Goal: Task Accomplishment & Management: Manage account settings

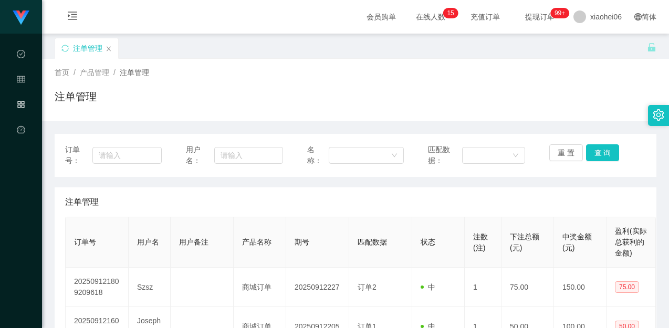
click at [230, 95] on div "注单管理" at bounding box center [356, 101] width 602 height 24
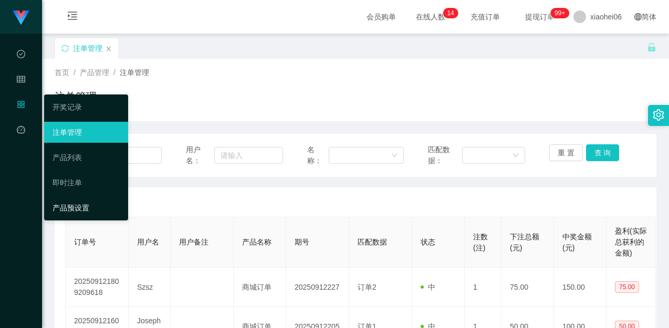
click at [77, 211] on link "产品预设置" at bounding box center [86, 207] width 67 height 21
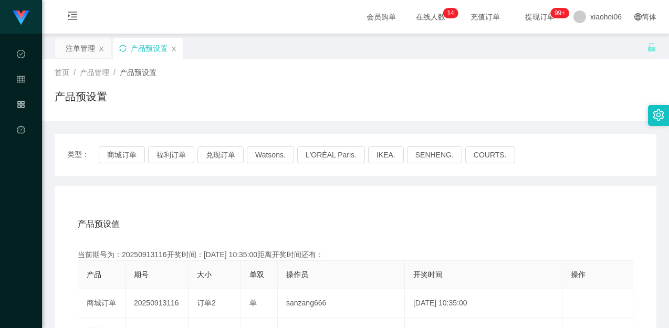
click at [126, 50] on icon "图标: sync" at bounding box center [122, 48] width 7 height 7
click at [121, 162] on button "商城订单" at bounding box center [122, 154] width 46 height 17
click at [386, 96] on div "产品预设置" at bounding box center [356, 101] width 602 height 24
click at [100, 48] on icon "图标: close" at bounding box center [101, 49] width 6 height 6
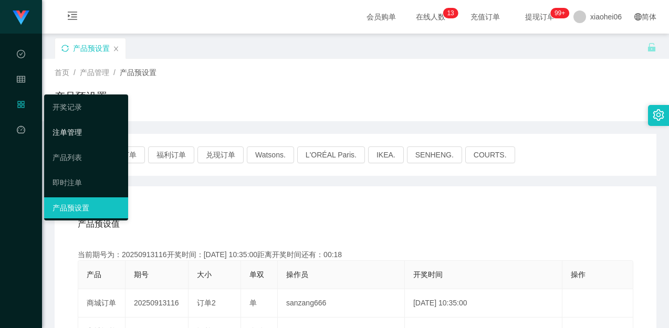
click at [72, 130] on link "注单管理" at bounding box center [86, 132] width 67 height 21
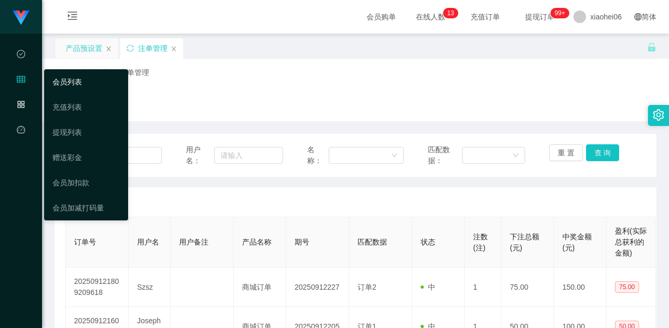
click at [77, 80] on link "会员列表" at bounding box center [86, 81] width 67 height 21
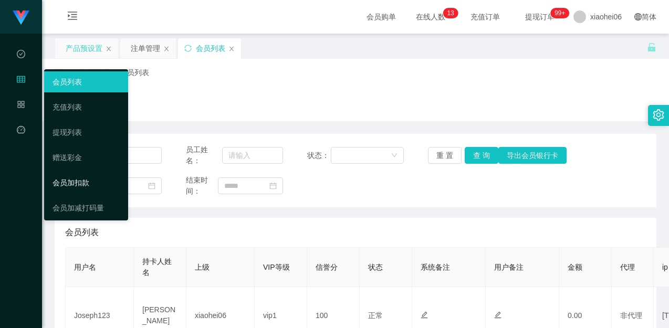
click at [77, 184] on link "会员加扣款" at bounding box center [86, 182] width 67 height 21
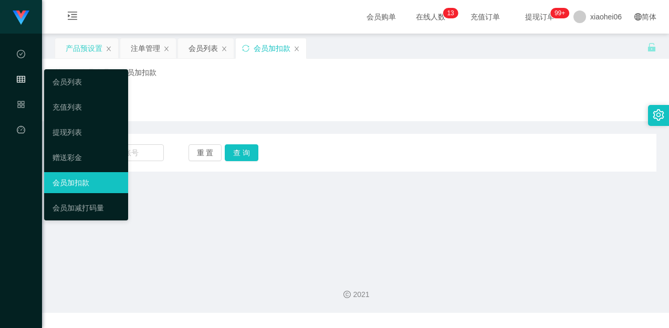
click at [299, 98] on div "会员加扣款" at bounding box center [356, 101] width 602 height 24
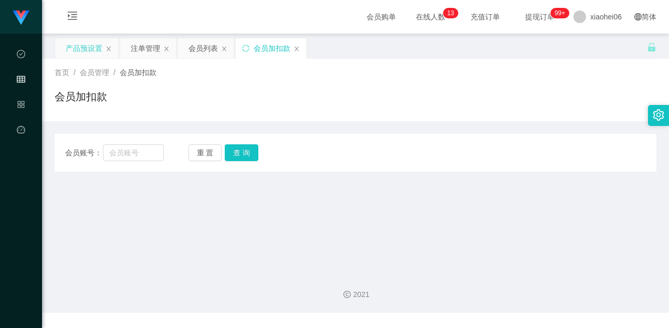
drag, startPoint x: 85, startPoint y: 50, endPoint x: 90, endPoint y: 50, distance: 5.8
click at [84, 49] on div "产品预设置" at bounding box center [84, 48] width 37 height 20
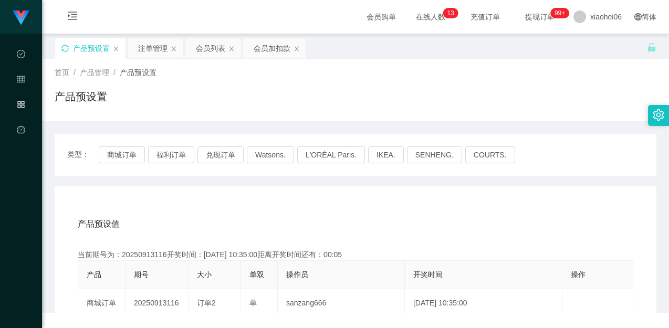
click at [198, 113] on div "首页 / 产品管理 / 产品预设置 / 产品预设置" at bounding box center [355, 90] width 627 height 62
click at [107, 158] on button "商城订单" at bounding box center [122, 154] width 46 height 17
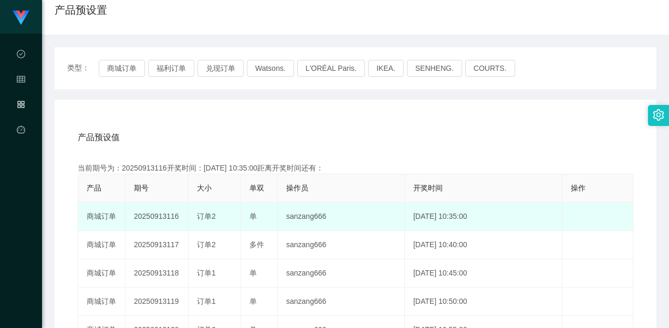
scroll to position [105, 0]
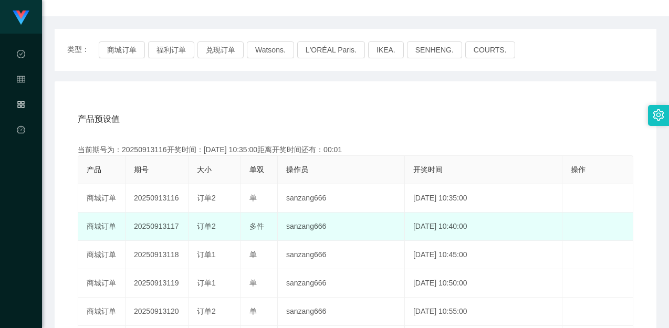
click at [171, 223] on td "20250913117" at bounding box center [156, 227] width 63 height 28
click at [171, 222] on td "20250913117" at bounding box center [156, 227] width 63 height 28
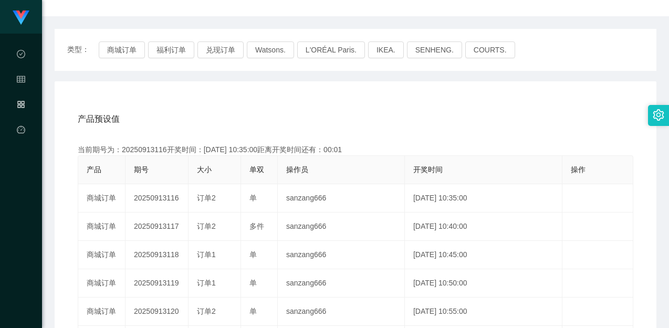
copy td "20250913117"
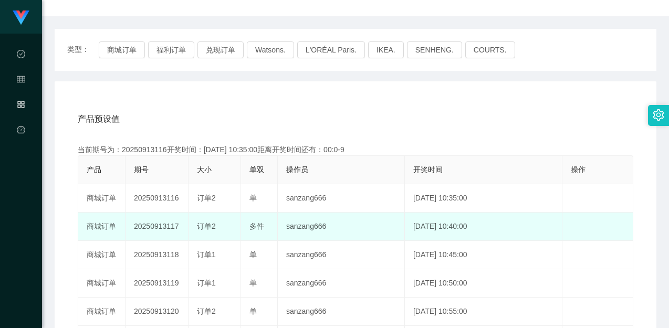
click at [211, 227] on span "订单2" at bounding box center [206, 226] width 19 height 8
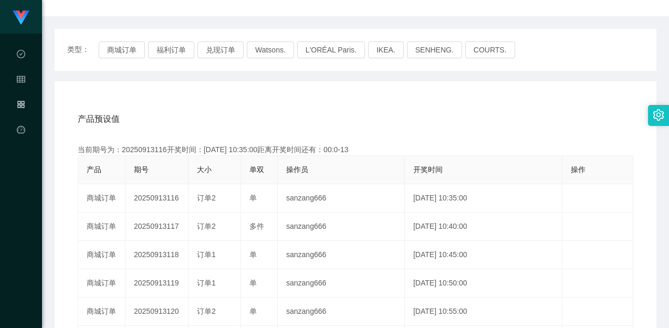
click at [538, 89] on div "产品预设值 添加期号 当前期号为：20250913116开奖时间：[DATE] 10:35:00距离开奖时间还有：00:0-13 产品 期号 大小 单双 操作…" at bounding box center [356, 297] width 602 height 433
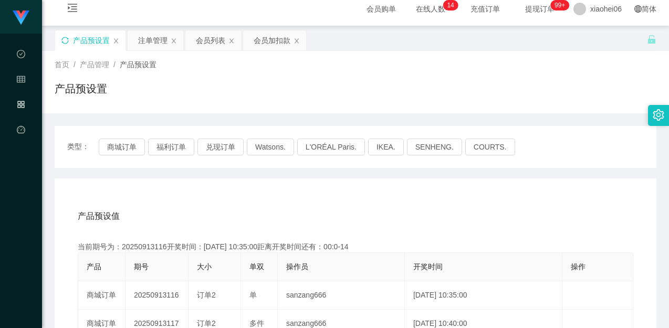
scroll to position [0, 0]
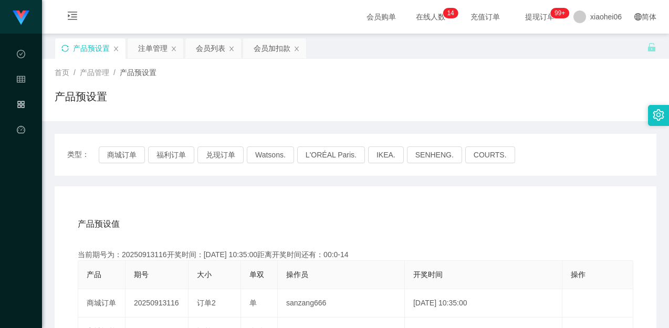
click at [122, 143] on div "类型： 商城订单 福利订单 兑现订单 Watsons. L'ORÉAL Paris. IKEA. [GEOGRAPHIC_DATA]. COURTS." at bounding box center [356, 155] width 602 height 42
click at [132, 150] on button "商城订单" at bounding box center [122, 154] width 46 height 17
type button "k3wph"
click at [263, 233] on div "产品预设值 添加期号" at bounding box center [355, 223] width 555 height 29
click at [124, 150] on button "商城订单" at bounding box center [122, 154] width 46 height 17
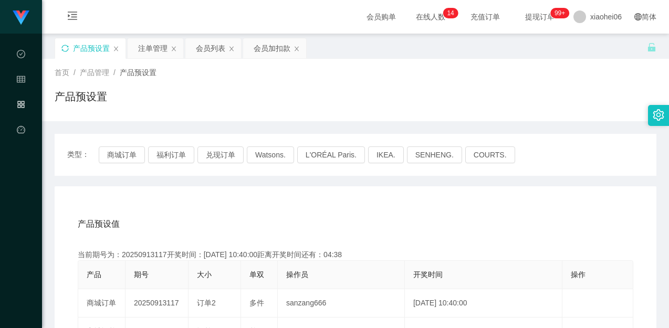
drag, startPoint x: 496, startPoint y: 101, endPoint x: 542, endPoint y: 66, distance: 58.5
click at [497, 101] on div "产品预设置" at bounding box center [356, 101] width 602 height 24
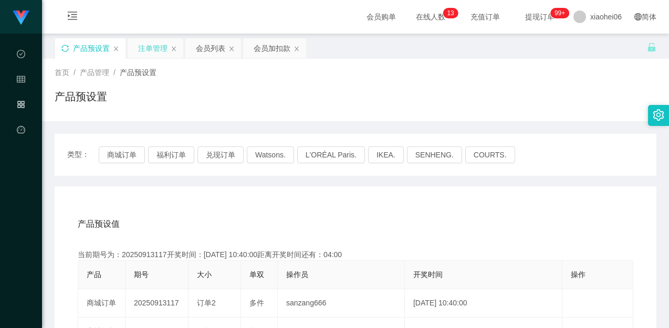
click at [147, 46] on div "注单管理" at bounding box center [152, 48] width 29 height 20
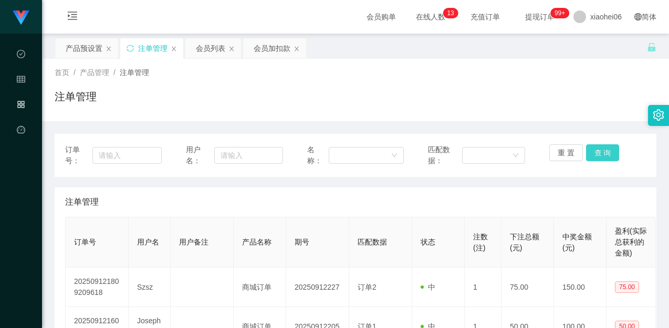
click at [594, 150] on button "查 询" at bounding box center [603, 152] width 34 height 17
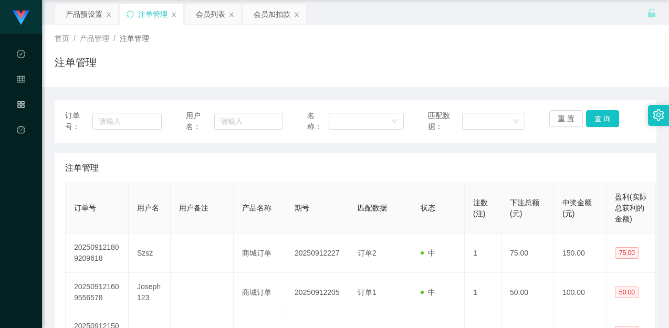
scroll to position [53, 0]
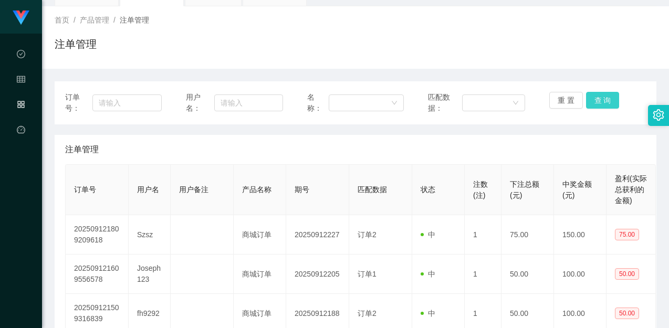
click at [601, 105] on button "查 询" at bounding box center [603, 100] width 34 height 17
click at [575, 138] on div "注单管理" at bounding box center [355, 149] width 581 height 29
click at [582, 47] on div "注单管理" at bounding box center [356, 48] width 602 height 24
click at [613, 102] on button "查 询" at bounding box center [603, 100] width 34 height 17
click at [603, 102] on button "查 询" at bounding box center [603, 100] width 34 height 17
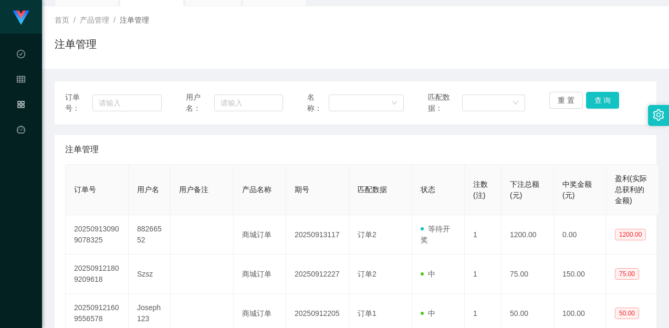
click at [400, 151] on div "注单管理" at bounding box center [355, 149] width 581 height 29
click at [605, 101] on button "查 询" at bounding box center [603, 100] width 34 height 17
click at [305, 38] on div "注单管理" at bounding box center [356, 48] width 602 height 24
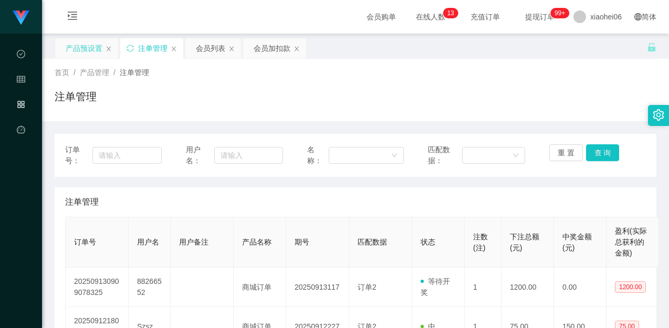
click at [92, 50] on div "产品预设置" at bounding box center [84, 48] width 37 height 20
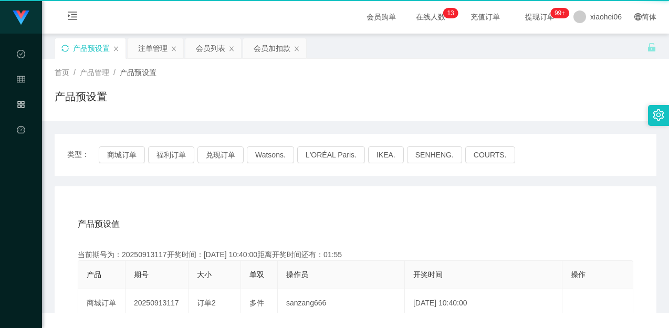
drag, startPoint x: 349, startPoint y: 85, endPoint x: 397, endPoint y: 91, distance: 48.7
click at [349, 85] on div "首页 / 产品管理 / 产品预设置 / 产品预设置" at bounding box center [356, 90] width 602 height 46
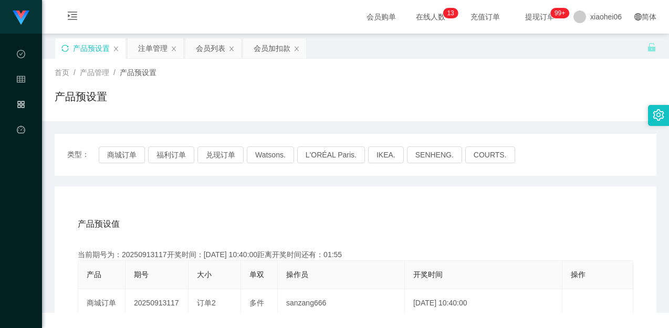
click at [477, 95] on div "产品预设置" at bounding box center [356, 101] width 602 height 24
click at [487, 91] on div "产品预设置" at bounding box center [356, 101] width 602 height 24
drag, startPoint x: 313, startPoint y: 223, endPoint x: 341, endPoint y: 214, distance: 29.7
click at [314, 223] on div "产品预设值 添加期号" at bounding box center [355, 223] width 555 height 29
click at [520, 110] on div "产品预设置" at bounding box center [356, 101] width 602 height 24
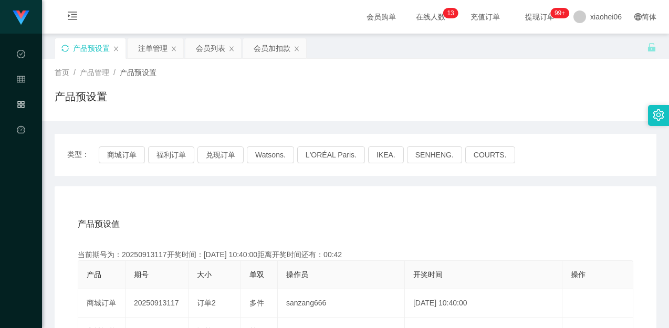
drag, startPoint x: 372, startPoint y: 215, endPoint x: 389, endPoint y: 205, distance: 19.5
click at [372, 215] on div "产品预设值 添加期号" at bounding box center [355, 223] width 555 height 29
click at [531, 85] on div "首页 / 产品管理 / 产品预设置 / 产品预设置" at bounding box center [356, 90] width 602 height 46
drag, startPoint x: 562, startPoint y: 110, endPoint x: 588, endPoint y: 81, distance: 38.7
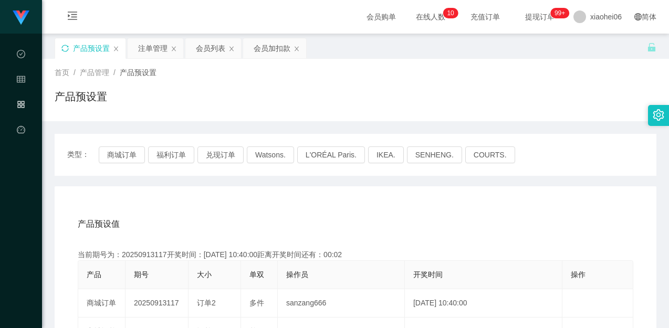
click at [564, 108] on div "产品预设置" at bounding box center [356, 101] width 602 height 24
click at [139, 47] on div "注单管理" at bounding box center [152, 48] width 29 height 20
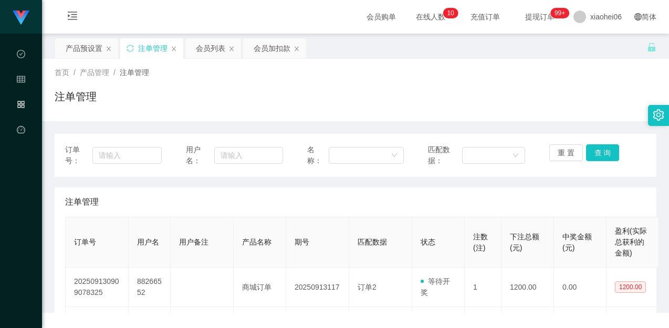
drag, startPoint x: 458, startPoint y: 101, endPoint x: 467, endPoint y: 103, distance: 8.5
click at [460, 101] on div "注单管理" at bounding box center [356, 101] width 602 height 24
click at [601, 151] on button "查 询" at bounding box center [603, 152] width 34 height 17
drag, startPoint x: 559, startPoint y: 189, endPoint x: 550, endPoint y: 191, distance: 8.7
click at [558, 190] on div "注单管理" at bounding box center [355, 201] width 581 height 29
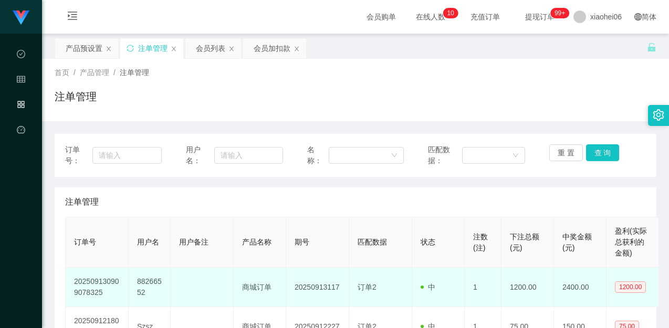
click at [151, 280] on td "88266552" at bounding box center [150, 287] width 42 height 39
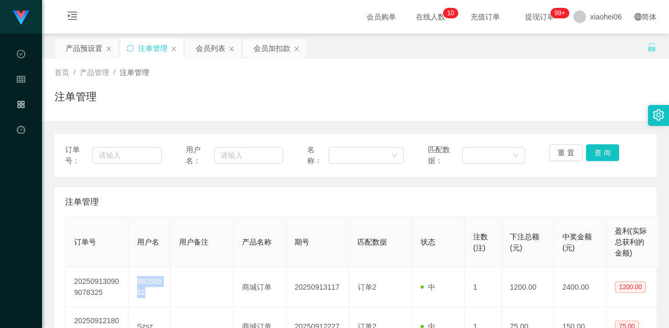
copy td "88266552"
click at [205, 48] on div "会员列表" at bounding box center [210, 48] width 29 height 20
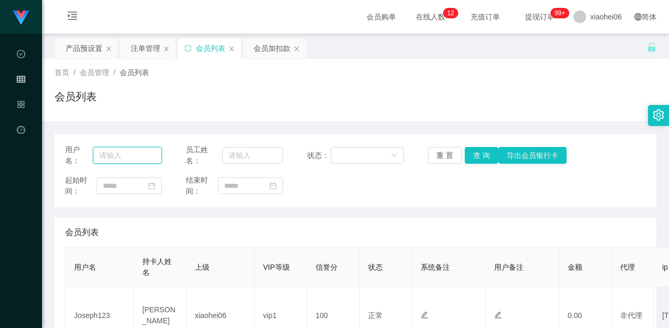
click at [138, 155] on input "text" at bounding box center [127, 155] width 69 height 17
paste input "88266552"
type input "88266552"
click at [486, 157] on button "查 询" at bounding box center [482, 155] width 34 height 17
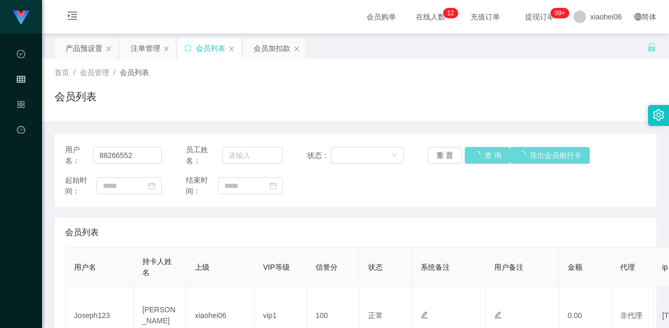
click at [469, 191] on div "起始时间： 结束时间：" at bounding box center [355, 186] width 581 height 22
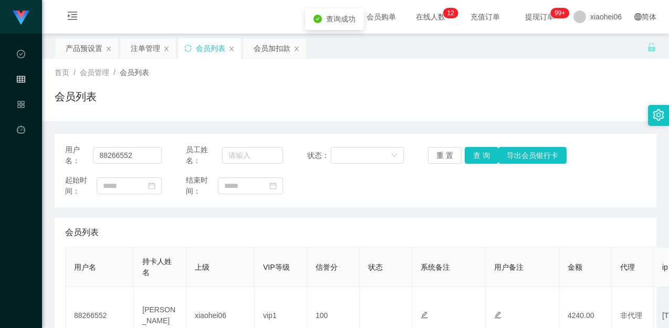
click at [484, 179] on div "起始时间： 结束时间：" at bounding box center [355, 186] width 581 height 22
click at [476, 180] on div "起始时间： 结束时间：" at bounding box center [355, 186] width 581 height 22
click at [462, 100] on div "会员列表" at bounding box center [356, 101] width 602 height 24
click at [490, 209] on div "用户名： 88266552 员工姓名： 状态： 重 置 查 询 导出会员银行卡 起始时间： 结束时间： 会员列表 用户名 持卡人姓名 上级 VIP等级 信誉分…" at bounding box center [356, 256] width 602 height 244
click at [383, 206] on div "用户名： 88266552 员工姓名： 状态： 重 置 查 询 导出会员银行卡 起始时间： 结束时间：" at bounding box center [356, 171] width 602 height 74
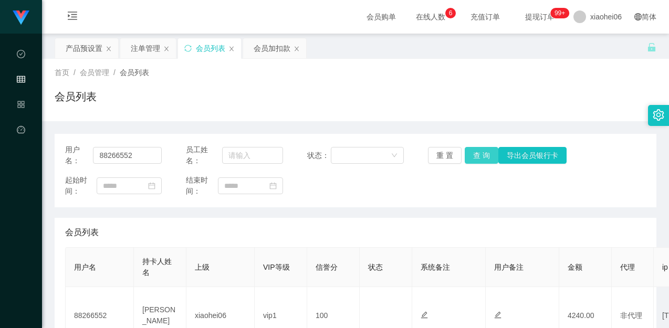
click at [477, 159] on button "查 询" at bounding box center [482, 155] width 34 height 17
click at [463, 203] on div "用户名： 88266552 员工姓名： 状态： 重 置 查 询 导出会员银行卡 起始时间： 结束时间：" at bounding box center [356, 171] width 602 height 74
click at [433, 202] on div "用户名： 88266552 员工姓名： 状态： 重 置 查 询 导出会员银行卡 起始时间： 结束时间：" at bounding box center [356, 171] width 602 height 74
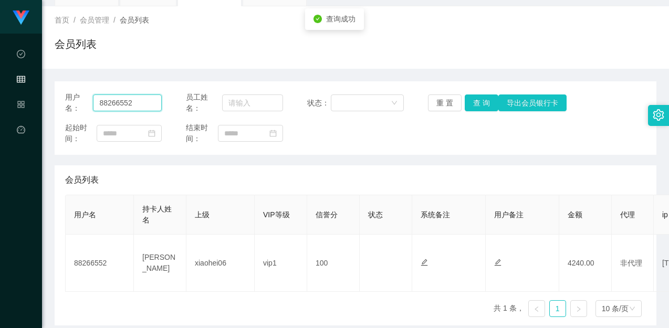
click at [140, 101] on input "88266552" at bounding box center [127, 103] width 69 height 17
click at [596, 30] on div "首页 / 会员管理 / 会员列表 / 会员列表" at bounding box center [356, 38] width 602 height 46
click at [143, 97] on input "88266552" at bounding box center [127, 103] width 69 height 17
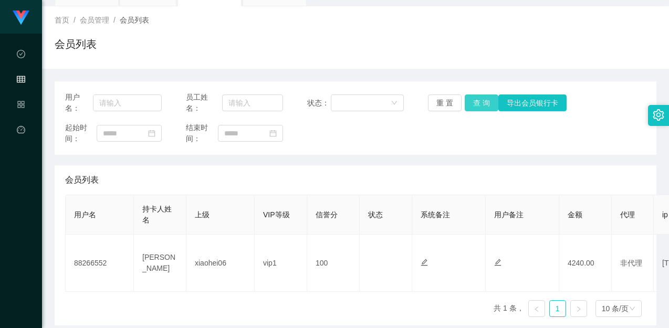
click at [478, 100] on button "查 询" at bounding box center [482, 103] width 34 height 17
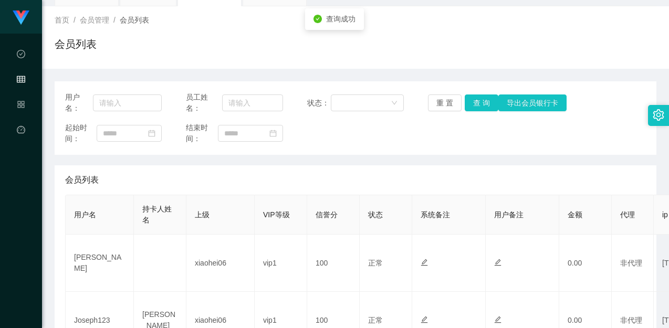
click at [436, 149] on div "用户名： 员工姓名： 状态： 重 置 查 询 导出会员银行卡 起始时间： 结束时间：" at bounding box center [356, 118] width 602 height 74
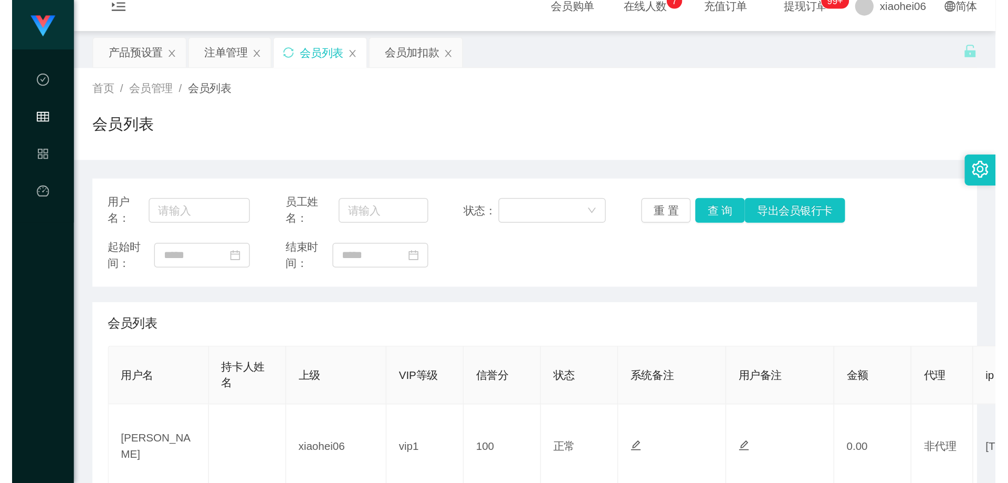
scroll to position [0, 0]
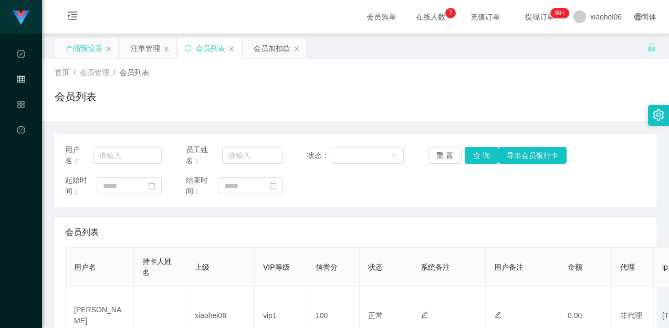
click at [72, 46] on div "产品预设置" at bounding box center [84, 48] width 37 height 20
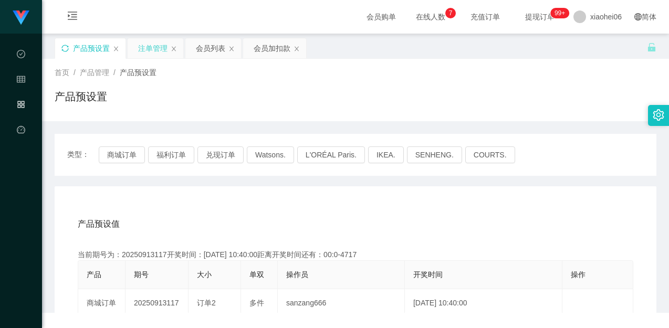
click at [137, 54] on div "注单管理" at bounding box center [156, 48] width 56 height 20
click at [154, 50] on div "注单管理" at bounding box center [152, 48] width 29 height 20
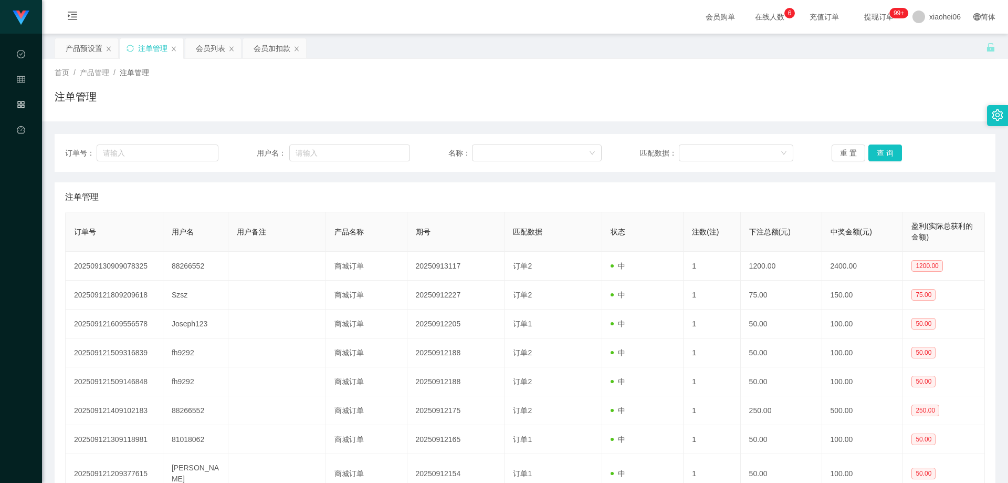
drag, startPoint x: 611, startPoint y: 250, endPoint x: 739, endPoint y: 226, distance: 130.5
click at [612, 251] on th "状态" at bounding box center [642, 231] width 81 height 39
click at [668, 151] on button "查 询" at bounding box center [885, 152] width 34 height 17
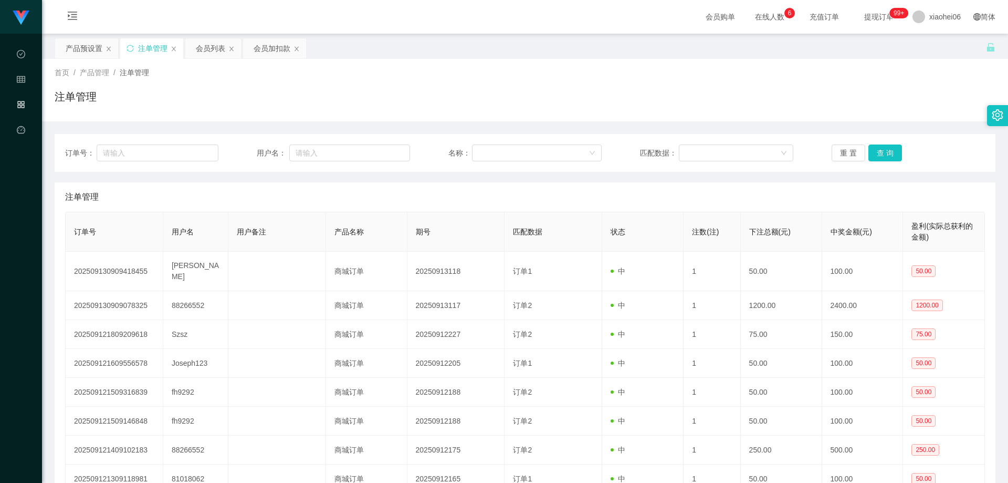
click at [668, 241] on th "注数(注)" at bounding box center [712, 231] width 57 height 39
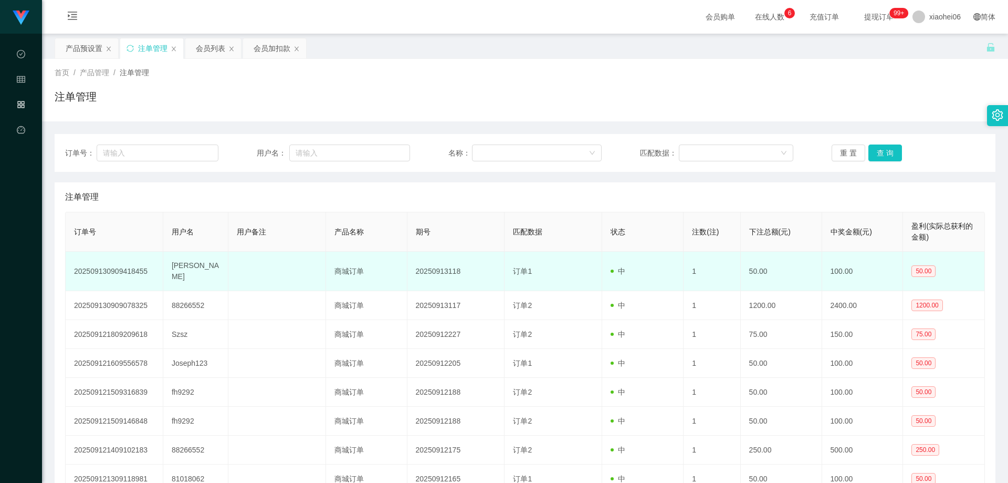
click at [554, 262] on td "订单1" at bounding box center [554, 270] width 98 height 39
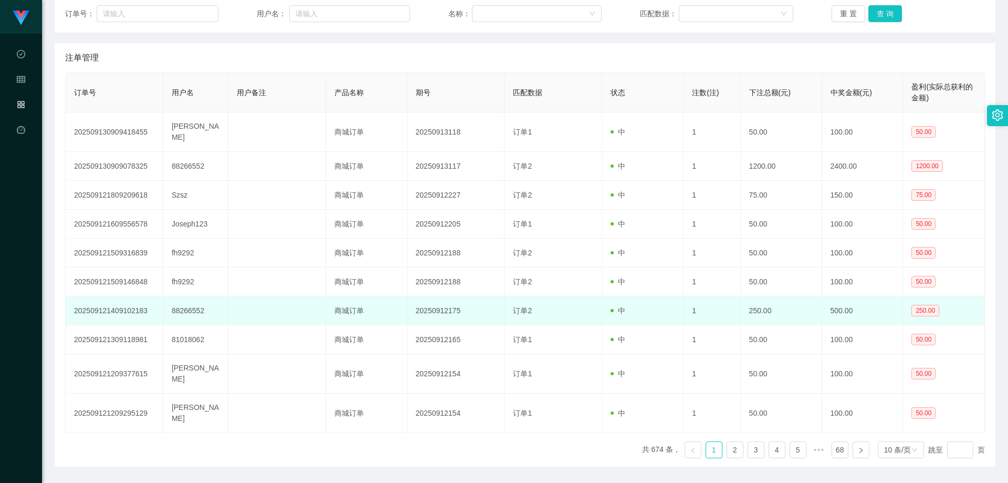
scroll to position [140, 0]
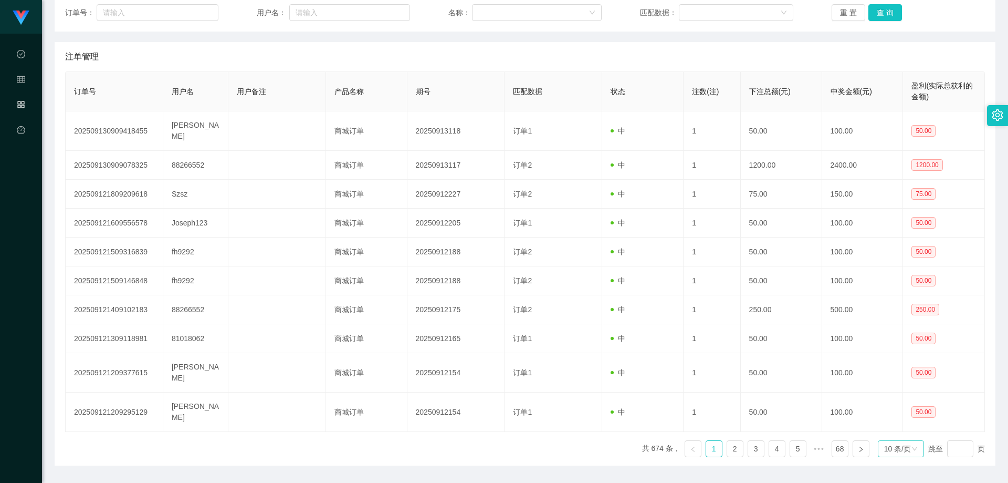
click at [668, 328] on div "10 条/页" at bounding box center [897, 449] width 27 height 16
click at [668, 328] on li "50 条/页" at bounding box center [895, 381] width 47 height 17
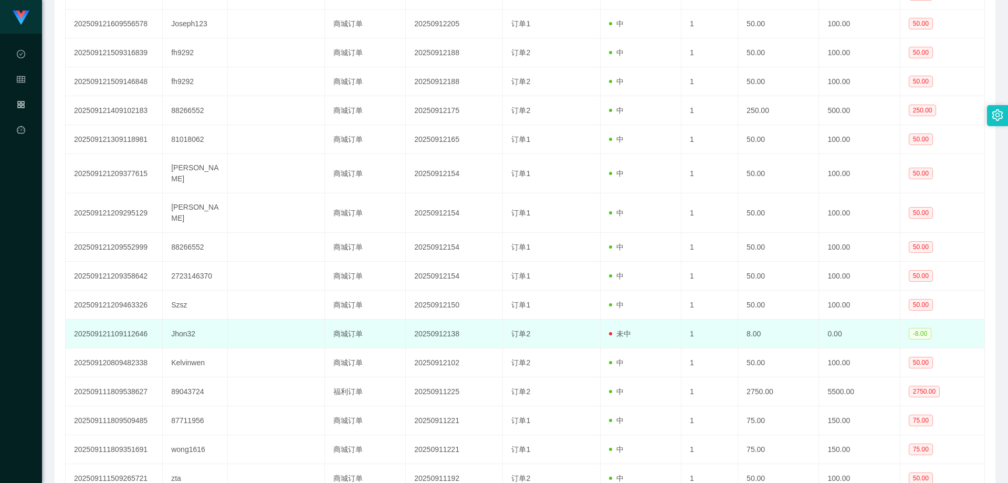
scroll to position [403, 0]
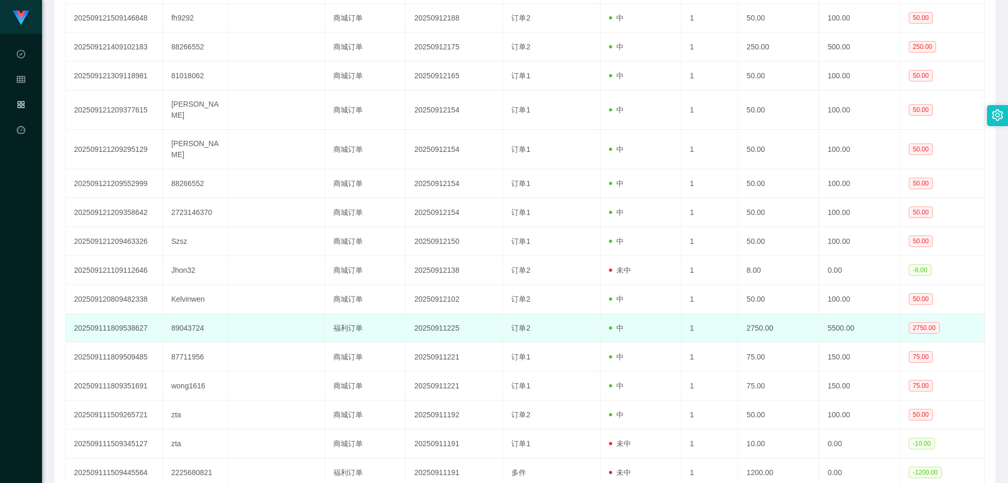
click at [251, 313] on td at bounding box center [276, 327] width 97 height 29
click at [193, 313] on td "89043724" at bounding box center [195, 327] width 65 height 29
click at [192, 313] on td "89043724" at bounding box center [195, 327] width 65 height 29
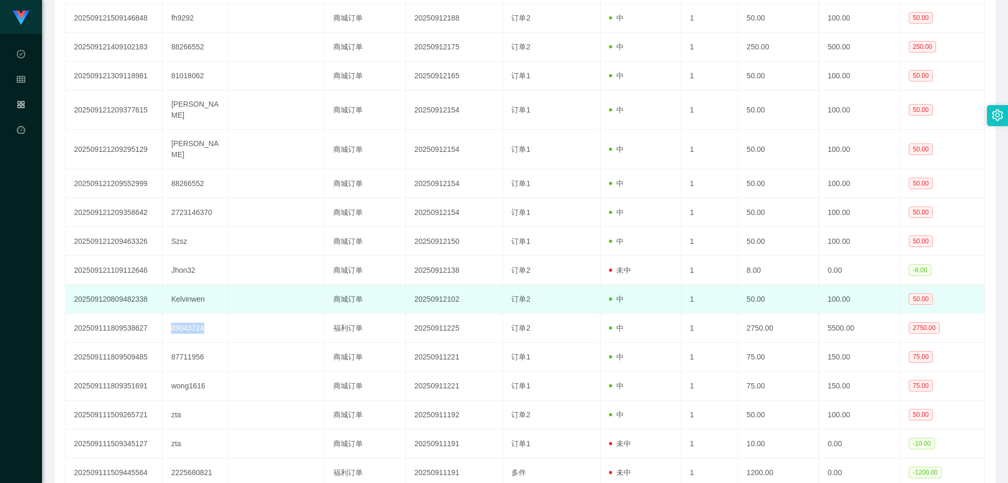
copy td "89043724"
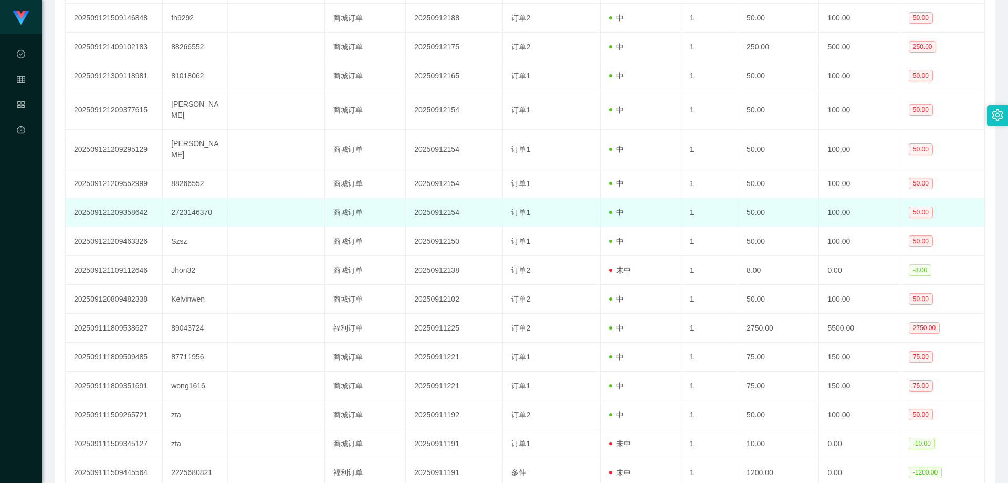
click at [405, 198] on tr "202509121209358642 2723146370 商城订单 20250912154 订单1 中 1 50.00 100.00 50.00" at bounding box center [525, 212] width 919 height 29
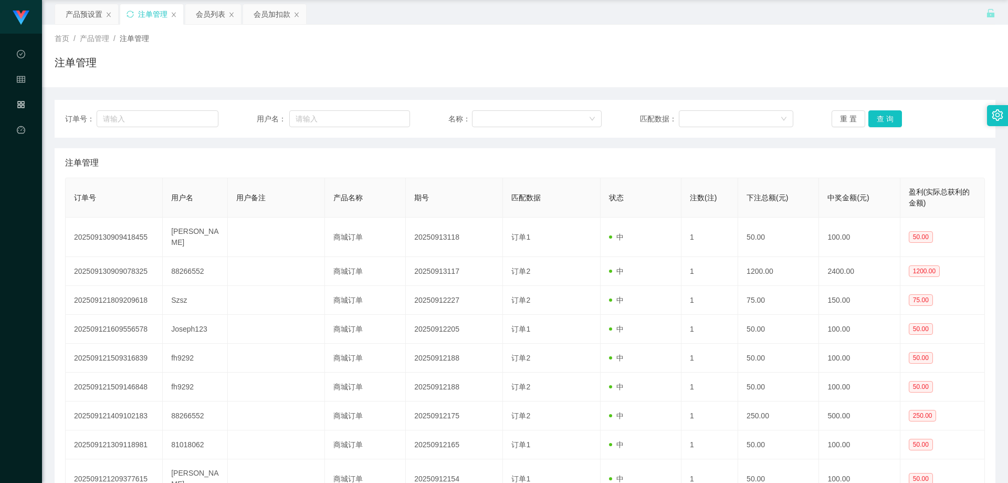
scroll to position [0, 0]
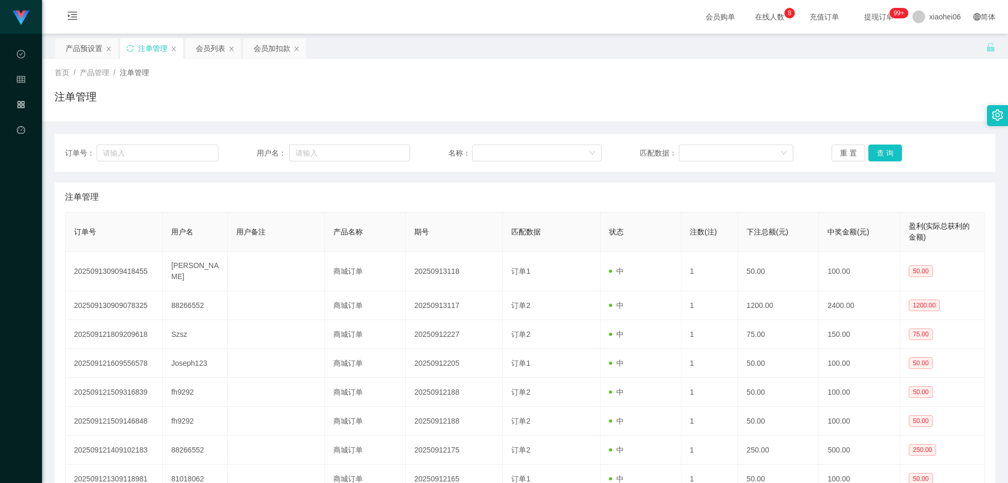
click at [455, 114] on div "首页 / 产品管理 / 注单管理 / 注单管理" at bounding box center [525, 90] width 966 height 62
click at [424, 106] on div "注单管理" at bounding box center [525, 101] width 941 height 24
click at [302, 83] on div "首页 / 产品管理 / 注单管理 / 注单管理" at bounding box center [525, 90] width 941 height 46
click at [257, 41] on div "会员加扣款" at bounding box center [272, 48] width 37 height 20
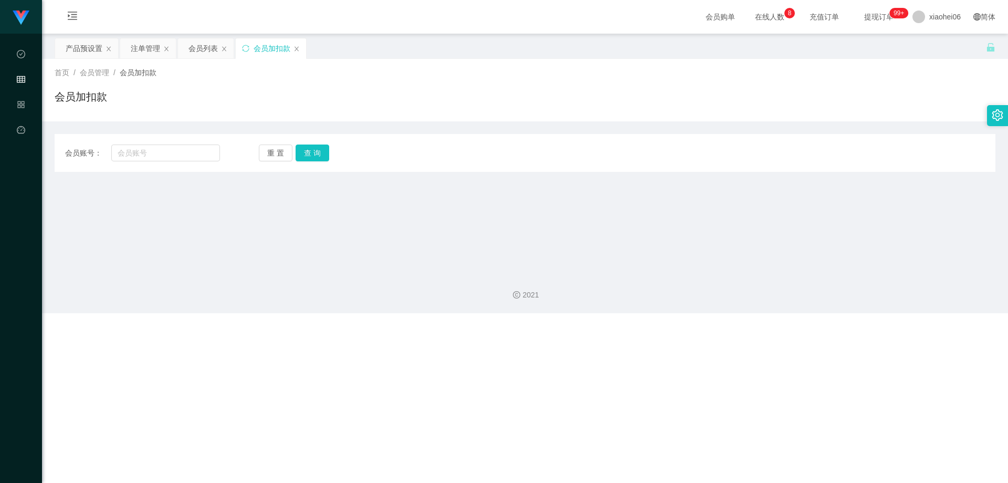
click at [267, 110] on div "会员加扣款" at bounding box center [525, 101] width 941 height 24
click at [184, 143] on div "会员账号： 重 置 查 询 会员账号 会员姓名 账号余额 操作类型 人工加款 人工扣款 金额 确 定" at bounding box center [525, 153] width 941 height 38
click at [217, 150] on input "text" at bounding box center [165, 152] width 109 height 17
paste input "89043724"
type input "89043724"
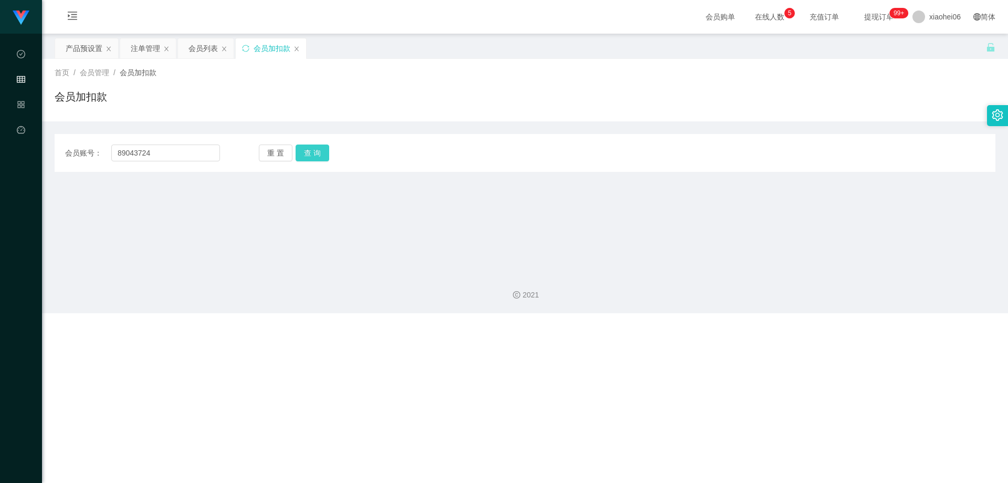
click at [313, 151] on button "查 询" at bounding box center [313, 152] width 34 height 17
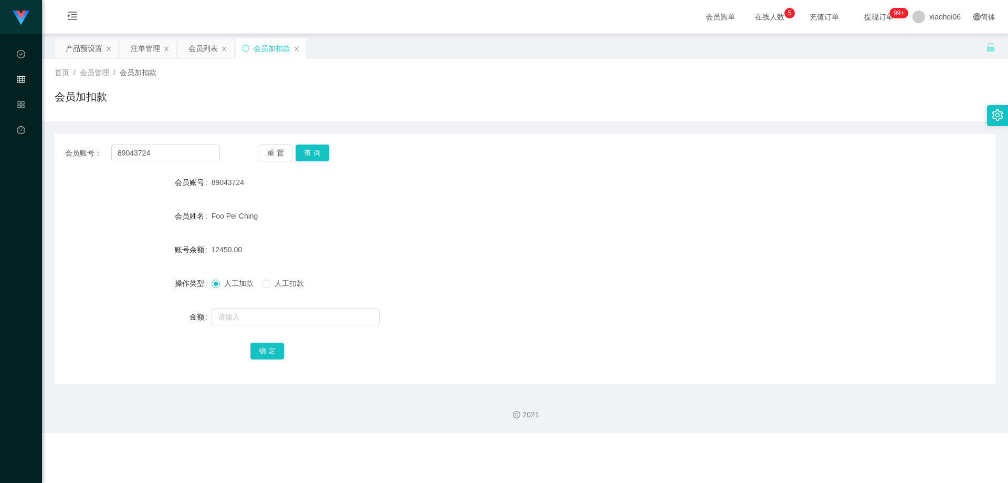
click at [306, 218] on div "Foo Pei Ching" at bounding box center [486, 215] width 549 height 21
click at [269, 236] on form "会员账号 89043724 会员姓名 [PERSON_NAME] 账号余额 12450.00 操作类型 人工加款 人工扣款 金额 确 定" at bounding box center [525, 266] width 941 height 189
click at [277, 318] on input "text" at bounding box center [296, 316] width 168 height 17
type input "10000"
click at [360, 328] on div "会员账号： 89043724 重 置 查 询 会员账号 89043724 会员姓名 [PERSON_NAME] 账号余额 12450.00 操作类型 人工加款…" at bounding box center [525, 259] width 941 height 250
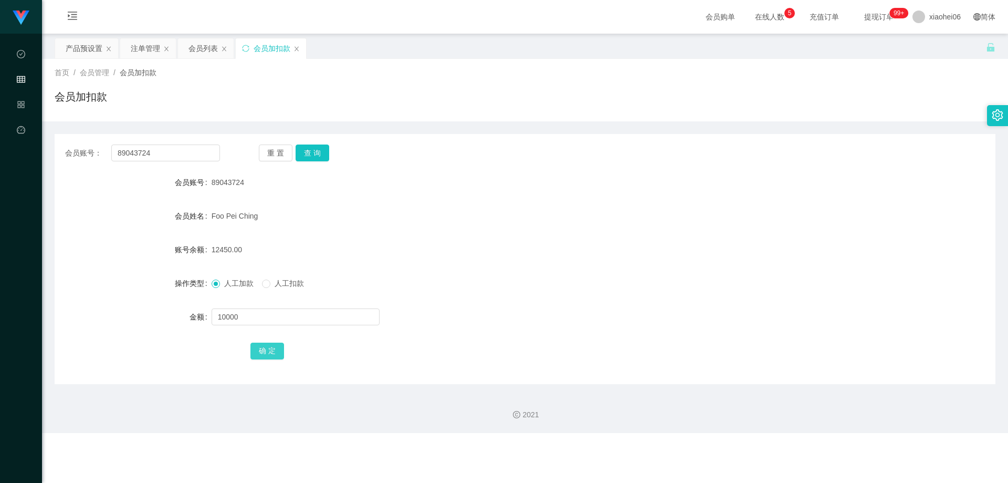
click at [261, 328] on button "确 定" at bounding box center [267, 350] width 34 height 17
click at [452, 286] on div "人工加款 人工扣款" at bounding box center [486, 282] width 549 height 21
click at [447, 187] on div "89043724" at bounding box center [486, 182] width 549 height 21
click at [386, 200] on form "会员账号 89043724 会员姓名 [PERSON_NAME] 账号余额 22450.00 操作类型 人工加款 人工扣款 金额 确 定" at bounding box center [525, 266] width 941 height 189
click at [447, 191] on div "89043724" at bounding box center [486, 182] width 549 height 21
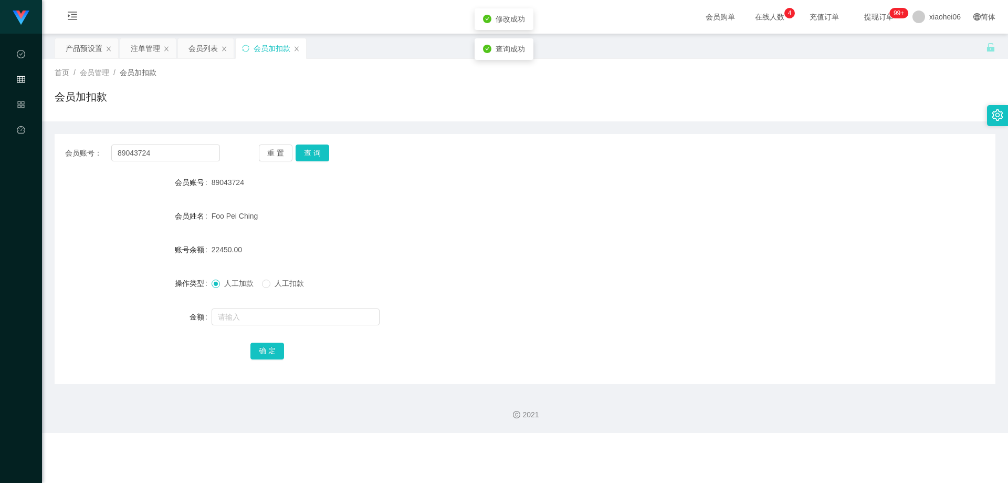
click at [384, 193] on form "会员账号 89043724 会员姓名 [PERSON_NAME] 账号余额 22450.00 操作类型 人工加款 人工扣款 金额 确 定" at bounding box center [525, 266] width 941 height 189
click at [86, 51] on div "产品预设置" at bounding box center [84, 48] width 37 height 20
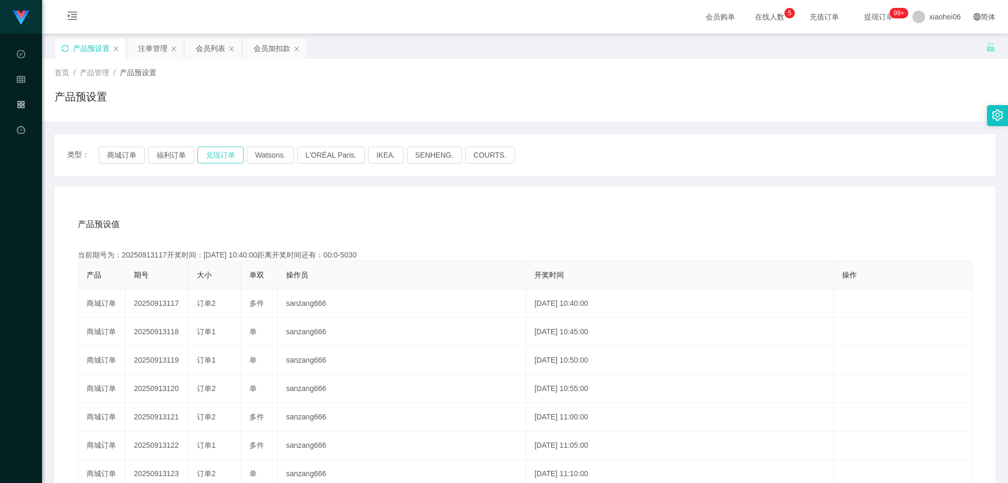
click at [225, 155] on button "兑现订单" at bounding box center [220, 154] width 46 height 17
click at [234, 205] on div "产品预设值 添加期号 当前期号为：20250913117开奖时间：[DATE] 10:40:00距离开奖时间还有：00:0-5030 产品 期号 大小 单双 …" at bounding box center [525, 402] width 941 height 433
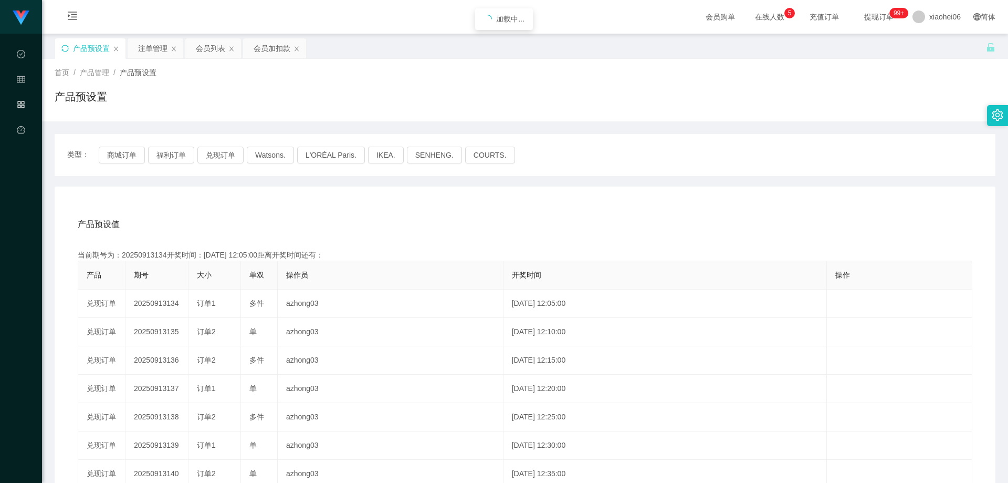
click at [234, 205] on div "产品预设值 添加期号 当前期号为：20250913134开奖时间：[DATE] 12:05:00距离开奖时间还有： 产品 期号 大小 单双 操作员 开奖时间 …" at bounding box center [525, 402] width 941 height 433
click at [248, 203] on div "产品预设值 添加期号 当前期号为：20250913134开奖时间：[DATE] 12:05:00距离开奖时间还有：01:07 产品 期号 大小 单双 操作员 …" at bounding box center [525, 402] width 941 height 433
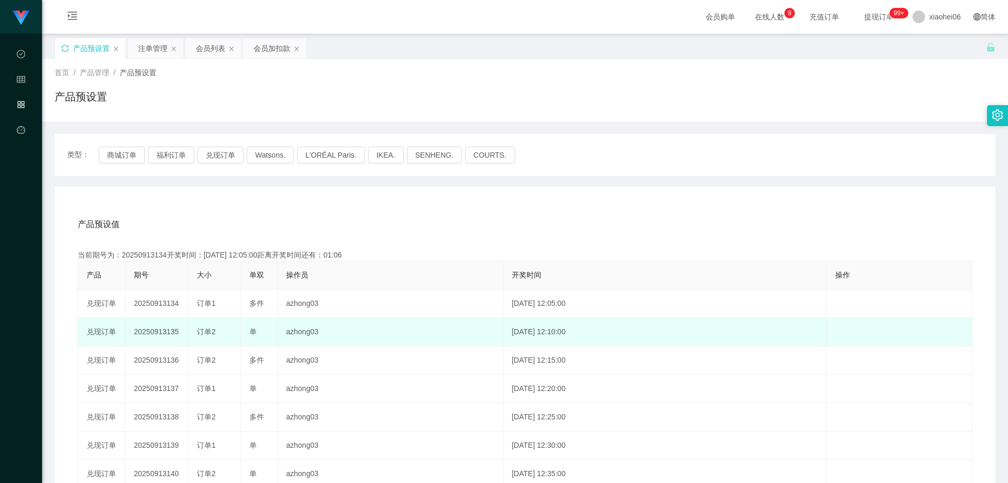
click at [167, 326] on td "20250913135" at bounding box center [156, 332] width 63 height 28
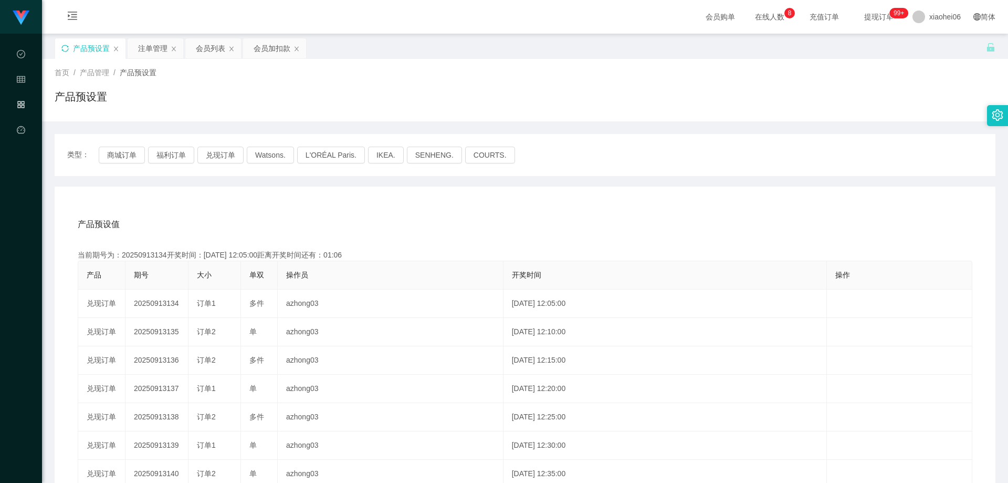
copy td "20250913135"
click at [605, 194] on div "产品预设值 添加期号 当前期号为：20250913134开奖时间：[DATE] 12:05:00距离开奖时间还有：01:05 产品 期号 大小 单双 操作员 …" at bounding box center [525, 402] width 941 height 433
click at [489, 230] on div "产品预设值 添加期号" at bounding box center [525, 223] width 895 height 29
click at [489, 227] on div "产品预设值 添加期号" at bounding box center [525, 223] width 895 height 29
click at [150, 52] on div "注单管理" at bounding box center [152, 48] width 29 height 20
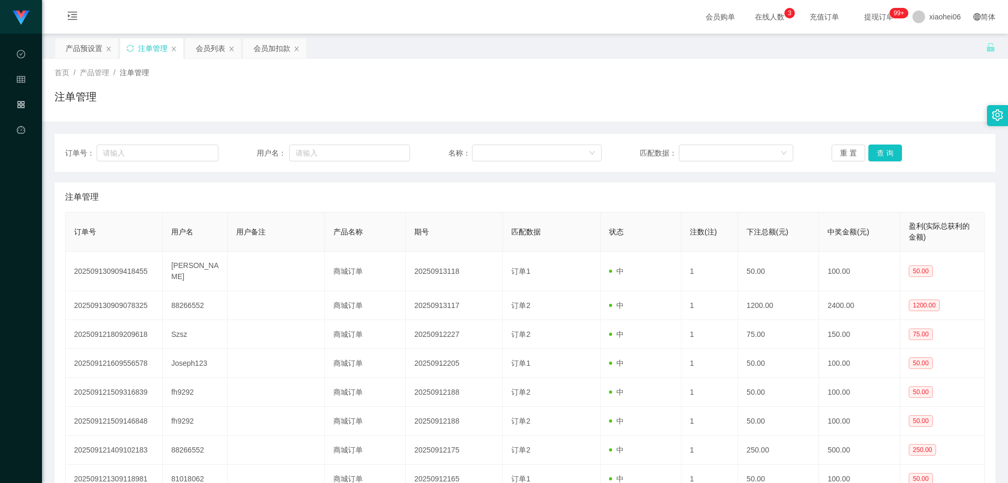
drag, startPoint x: 772, startPoint y: 110, endPoint x: 855, endPoint y: 131, distance: 85.1
click at [668, 110] on div "注单管理" at bounding box center [525, 101] width 941 height 24
click at [668, 151] on button "查 询" at bounding box center [885, 152] width 34 height 17
click at [668, 104] on div "注单管理" at bounding box center [525, 101] width 941 height 24
click at [668, 154] on button "查 询" at bounding box center [885, 152] width 34 height 17
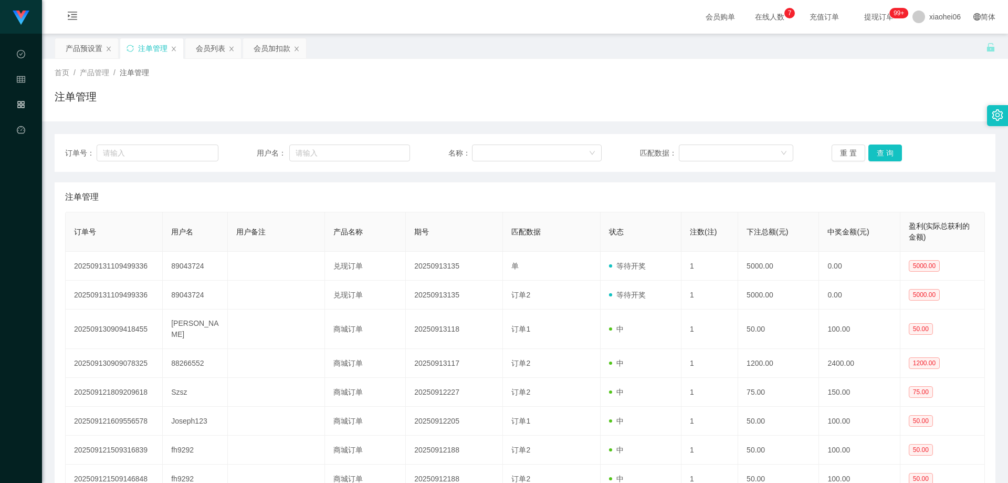
click at [668, 201] on div "注单管理" at bounding box center [525, 196] width 920 height 29
click at [668, 205] on div "注单管理" at bounding box center [525, 196] width 920 height 29
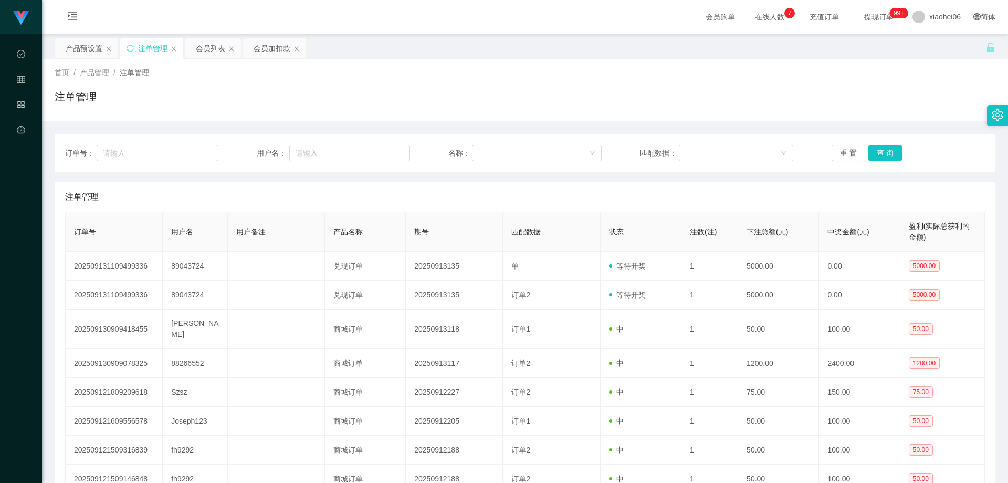
click at [668, 88] on div "首页 / 产品管理 / 注单管理 / 注单管理" at bounding box center [525, 90] width 941 height 46
click at [391, 72] on div "首页 / 产品管理 / 注单管理 /" at bounding box center [525, 72] width 941 height 11
click at [83, 46] on div "产品预设置" at bounding box center [84, 48] width 37 height 20
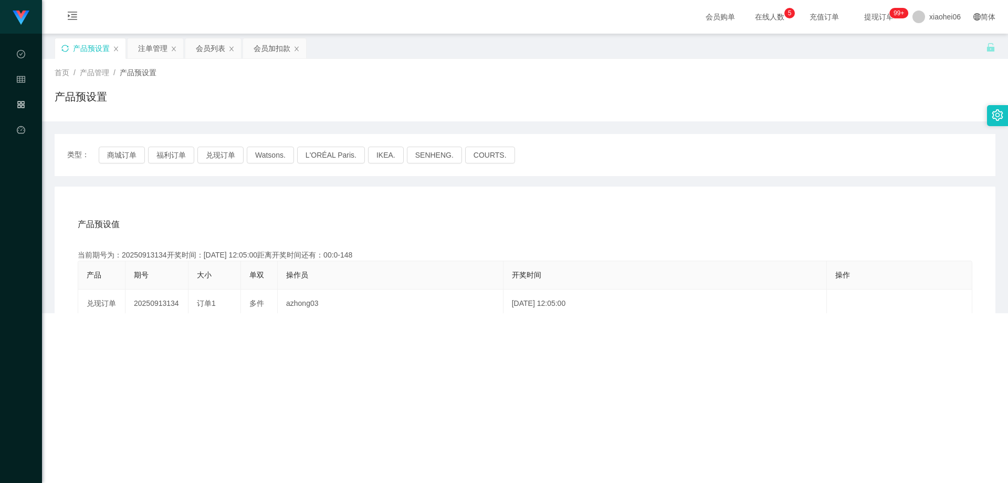
click at [427, 109] on div "产品预设置" at bounding box center [525, 101] width 941 height 24
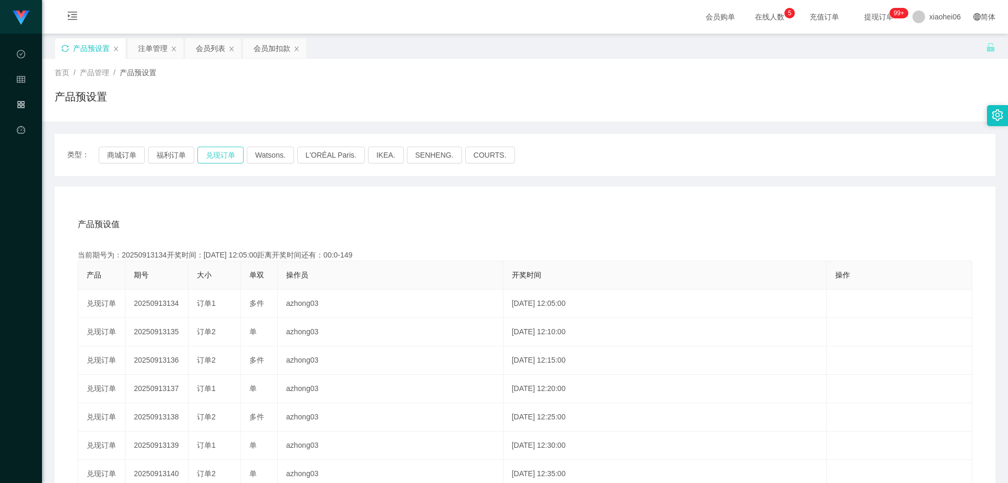
click at [223, 150] on button "兑现订单" at bounding box center [220, 154] width 46 height 17
click at [365, 110] on div "产品预设置" at bounding box center [525, 101] width 941 height 24
click at [362, 194] on div "产品预设值 添加期号 当前期号为：20250913134开奖时间：[DATE] 12:05:00距离开奖时间还有： 产品 期号 大小 单双 操作员 开奖时间 …" at bounding box center [525, 402] width 941 height 433
click at [532, 203] on div "产品预设值 添加期号 当前期号为：20250913135开奖时间：[DATE] 12:10:00距离开奖时间还有： 产品 期号 大小 单双 操作员 开奖时间 …" at bounding box center [525, 402] width 941 height 433
drag, startPoint x: 543, startPoint y: 196, endPoint x: 551, endPoint y: 196, distance: 7.9
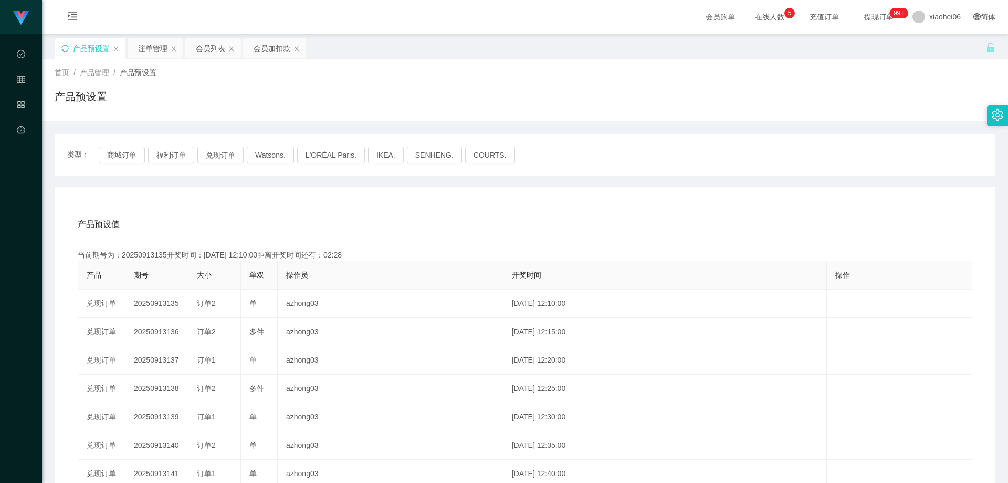
click at [544, 196] on div "产品预设值 添加期号 当前期号为：20250913135开奖时间：[DATE] 12:10:00距离开奖时间还有：02:28 产品 期号 大小 单双 操作员 …" at bounding box center [525, 402] width 941 height 433
click at [411, 109] on div "产品预设置" at bounding box center [525, 101] width 941 height 24
click at [95, 154] on span "类型：" at bounding box center [83, 154] width 32 height 17
click at [285, 213] on div "产品预设值 添加期号" at bounding box center [525, 223] width 895 height 29
click at [668, 165] on div "类型： 商城订单 福利订单 兑现订单 Watsons. L'ORÉAL Paris. IKEA. [GEOGRAPHIC_DATA]. COURTS." at bounding box center [525, 155] width 941 height 42
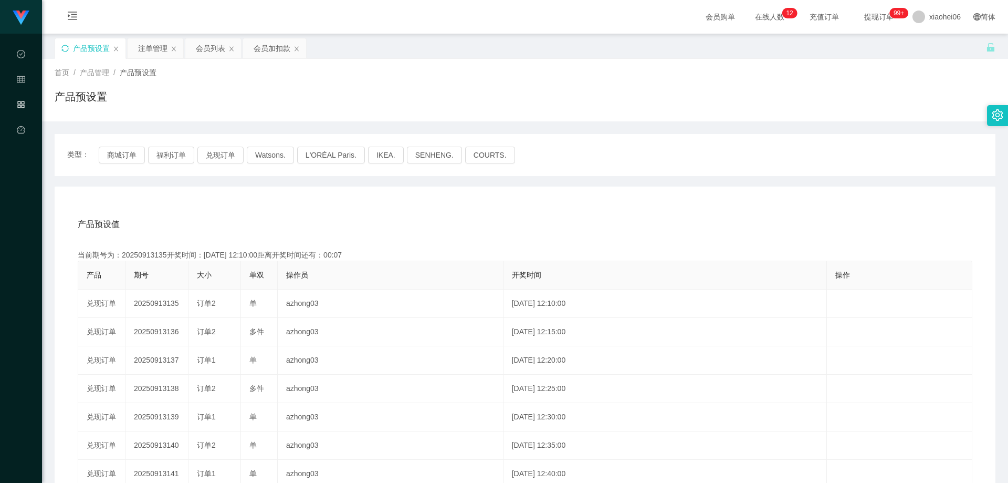
click at [256, 101] on div "产品预设置" at bounding box center [525, 101] width 941 height 24
drag, startPoint x: 206, startPoint y: 48, endPoint x: 299, endPoint y: 105, distance: 109.1
click at [207, 48] on div "会员列表" at bounding box center [210, 48] width 29 height 20
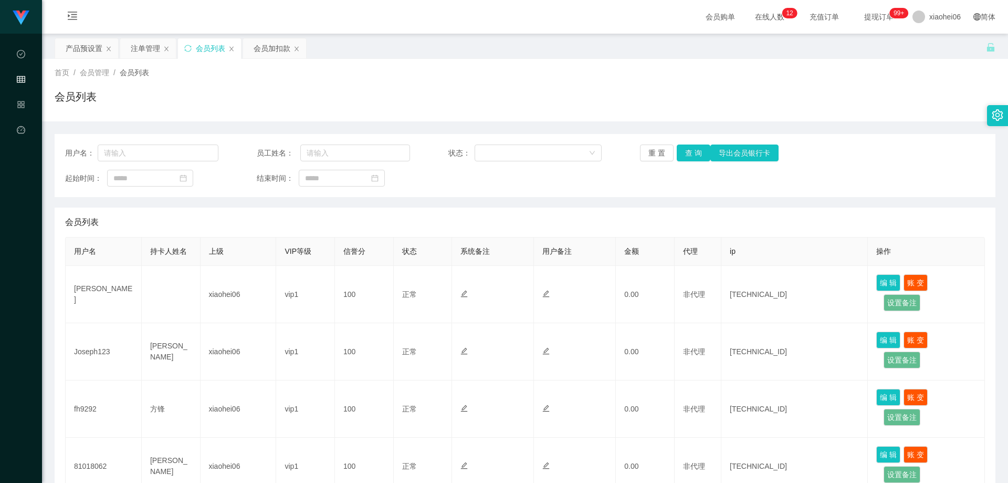
click at [150, 50] on div "注单管理" at bounding box center [145, 48] width 29 height 20
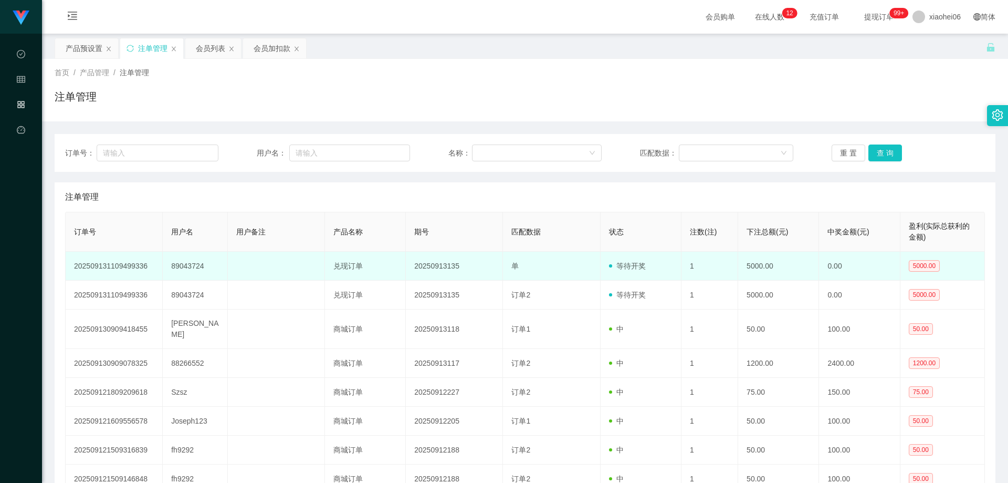
click at [185, 266] on td "89043724" at bounding box center [195, 265] width 65 height 29
click at [186, 266] on td "89043724" at bounding box center [195, 265] width 65 height 29
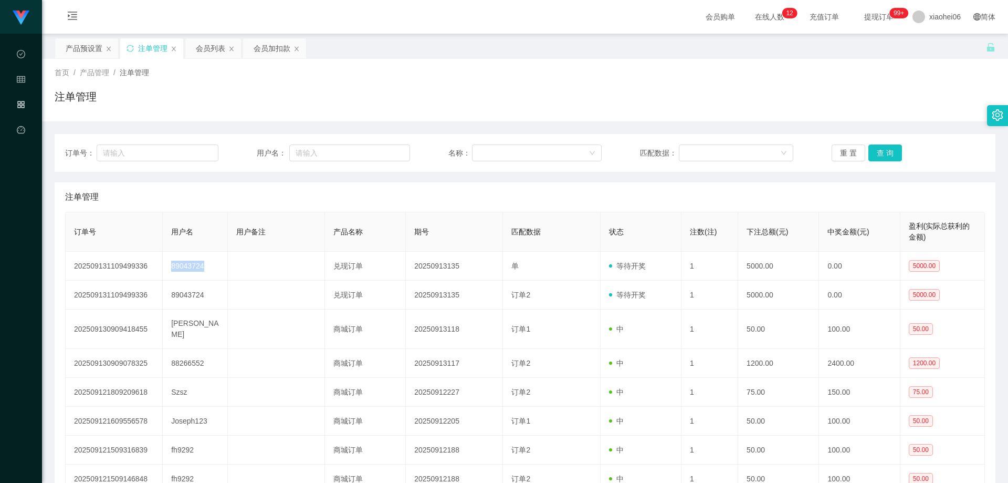
copy td "89043724"
click at [200, 51] on div "会员列表" at bounding box center [210, 48] width 29 height 20
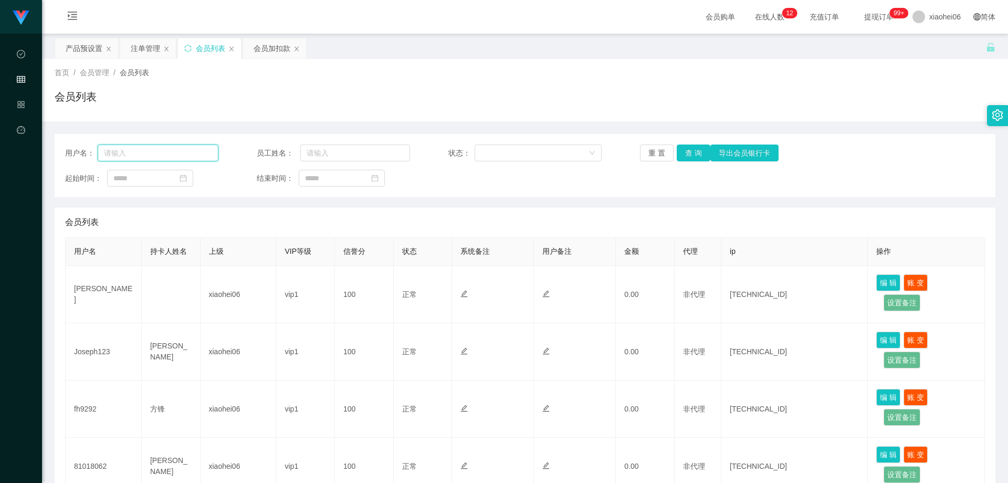
click at [154, 149] on input "text" at bounding box center [158, 152] width 121 height 17
paste input "89043724"
type input "89043724"
click at [668, 155] on button "查 询" at bounding box center [694, 152] width 34 height 17
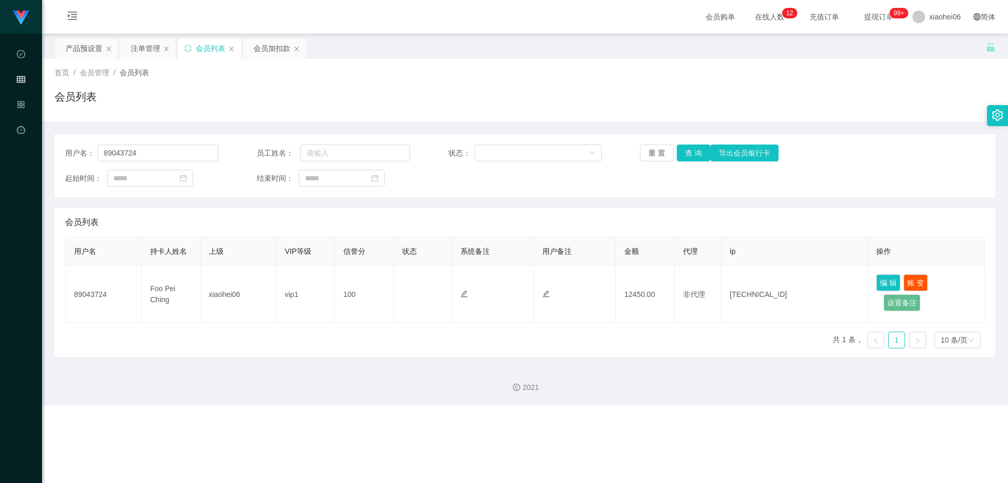
click at [647, 209] on div "会员列表" at bounding box center [525, 221] width 920 height 29
click at [641, 201] on div "用户名： 89043724 员工姓名： 状态： 重 置 查 询 导出会员银行卡 起始时间： 结束时间： 会员列表 用户名 持卡人姓名 上级 VIP等级 信誉分…" at bounding box center [525, 245] width 941 height 223
click at [668, 204] on div "用户名： 89043724 员工姓名： 状态： 重 置 查 询 导出会员银行卡 起始时间： 结束时间： 会员列表 用户名 持卡人姓名 上级 VIP等级 信誉分…" at bounding box center [525, 245] width 941 height 223
click at [82, 53] on div "产品预设置" at bounding box center [84, 48] width 37 height 20
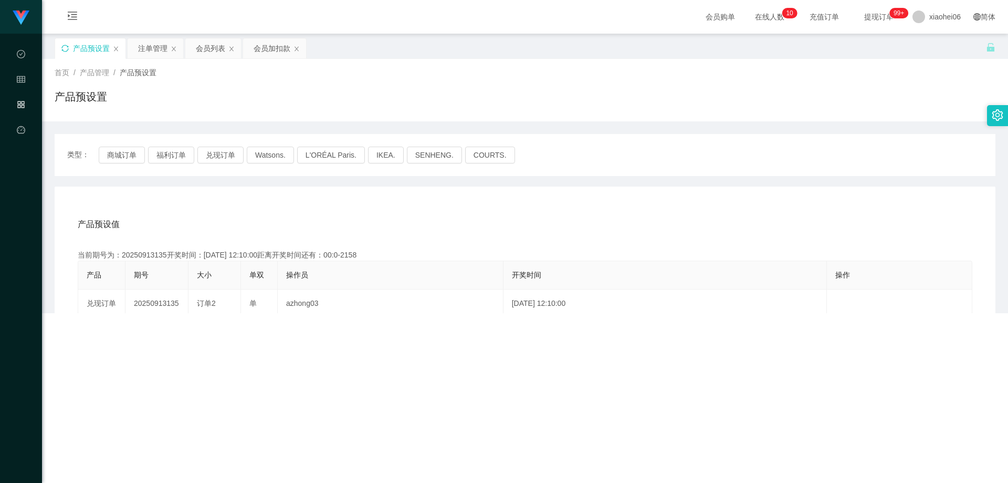
click at [121, 47] on div "产品预设置" at bounding box center [90, 48] width 70 height 20
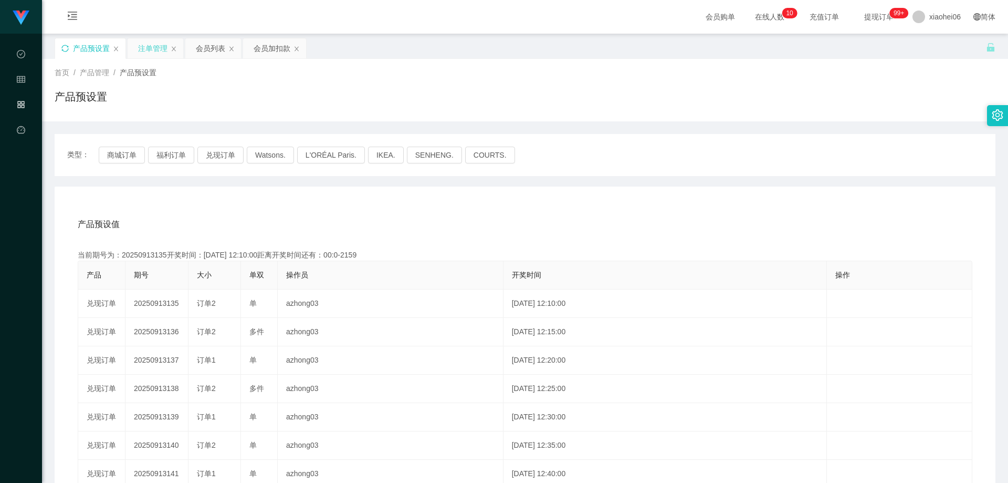
click at [138, 48] on div "注单管理" at bounding box center [156, 48] width 56 height 20
click at [147, 57] on div "注单管理" at bounding box center [152, 48] width 29 height 20
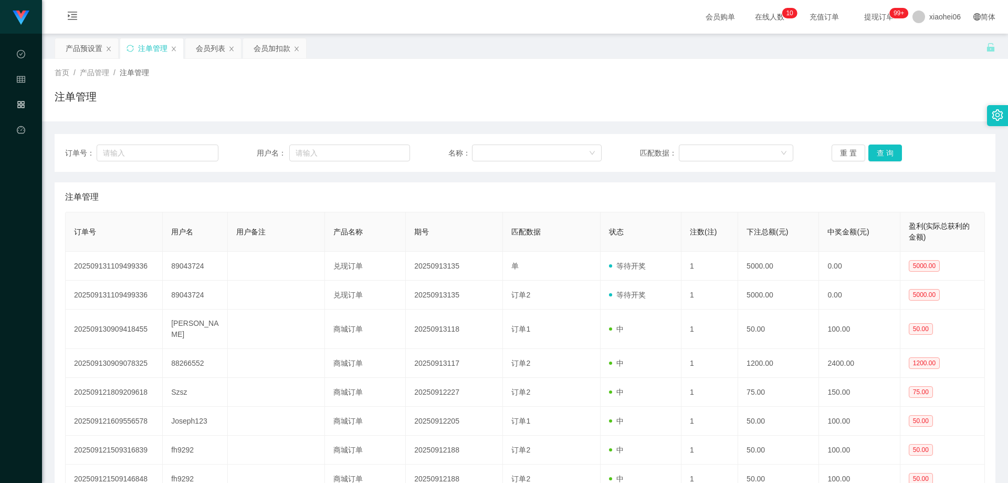
click at [316, 220] on th "用户备注" at bounding box center [276, 231] width 97 height 39
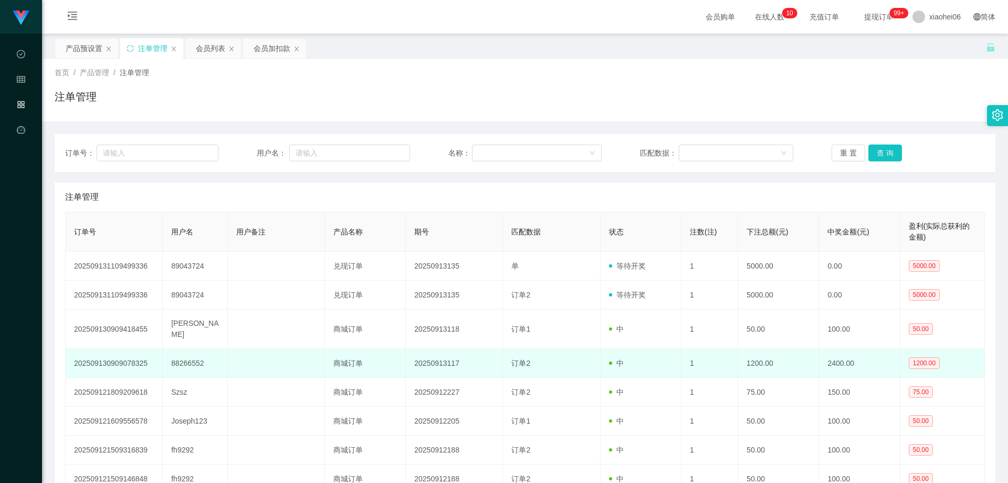
click at [186, 328] on td "88266552" at bounding box center [195, 363] width 65 height 29
drag, startPoint x: 186, startPoint y: 352, endPoint x: 197, endPoint y: 350, distance: 11.2
click at [186, 328] on td "88266552" at bounding box center [195, 363] width 65 height 29
copy td "88266552"
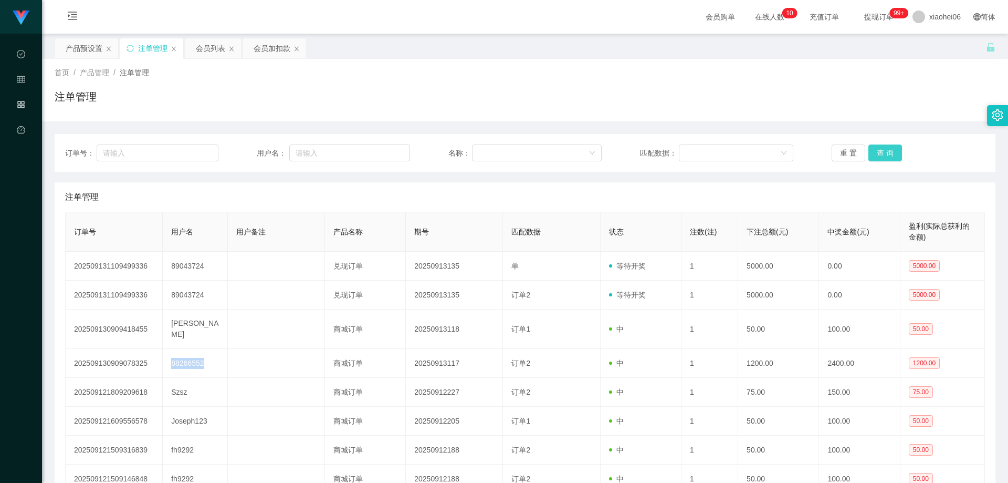
click at [668, 151] on button "查 询" at bounding box center [885, 152] width 34 height 17
click at [447, 74] on div "首页 / 产品管理 / 注单管理 / 注单管理" at bounding box center [525, 90] width 941 height 46
click at [201, 50] on div "会员列表" at bounding box center [210, 48] width 29 height 20
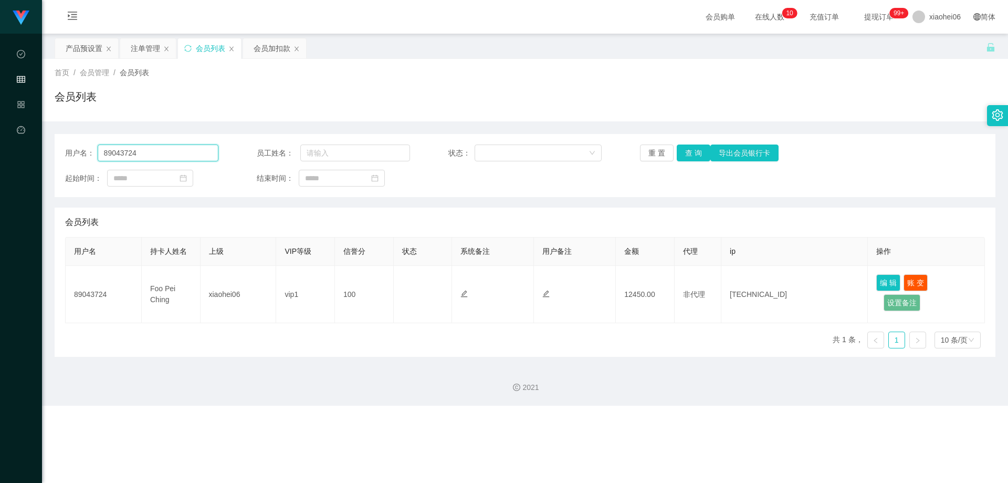
click at [170, 146] on input "89043724" at bounding box center [158, 152] width 121 height 17
paste input "8266552"
type input "88266552"
click at [668, 149] on button "查 询" at bounding box center [694, 152] width 34 height 17
click at [623, 201] on div "用户名： 88266552 员工姓名： 状态： 重 置 查 询 导出会员银行卡 起始时间： 结束时间： 会员列表 用户名 持卡人姓名 上级 VIP等级 信誉分…" at bounding box center [525, 245] width 941 height 223
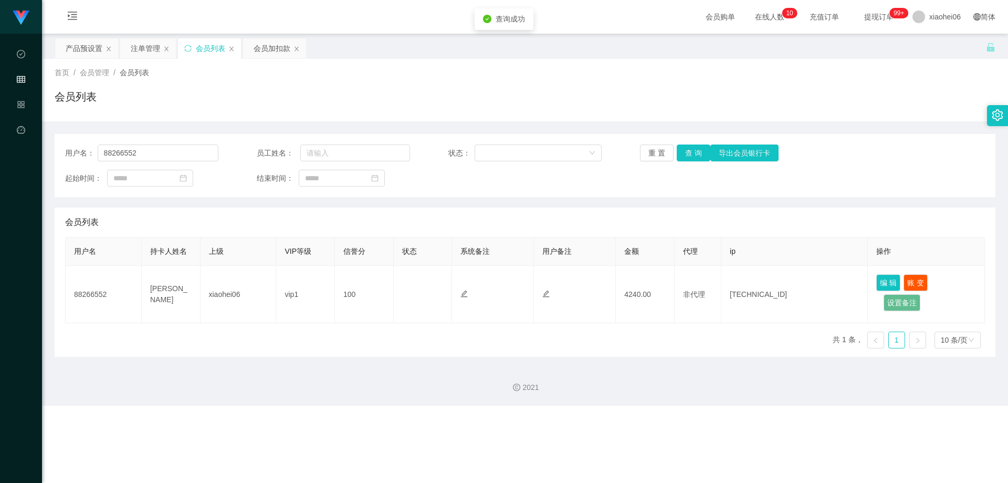
click at [528, 90] on div "会员列表" at bounding box center [525, 101] width 941 height 24
click at [267, 50] on div "会员加扣款" at bounding box center [272, 48] width 37 height 20
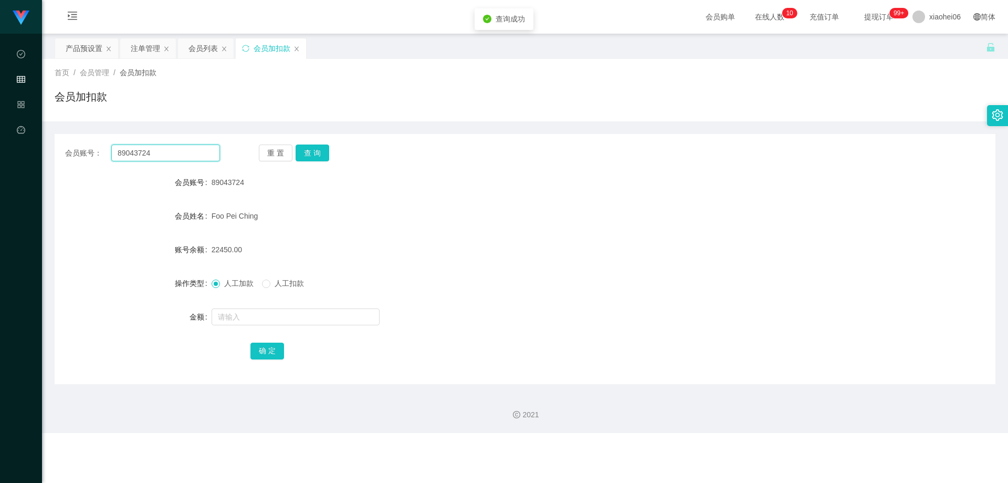
click at [175, 155] on input "89043724" at bounding box center [165, 152] width 109 height 17
paste input "8266552"
type input "88266552"
click at [312, 150] on button "查 询" at bounding box center [313, 152] width 34 height 17
click at [337, 194] on form "会员账号 88266552 会员姓名 [PERSON_NAME] 账号余额 4240.00 操作类型 人工加款 人工扣款 金额 确 定" at bounding box center [525, 266] width 941 height 189
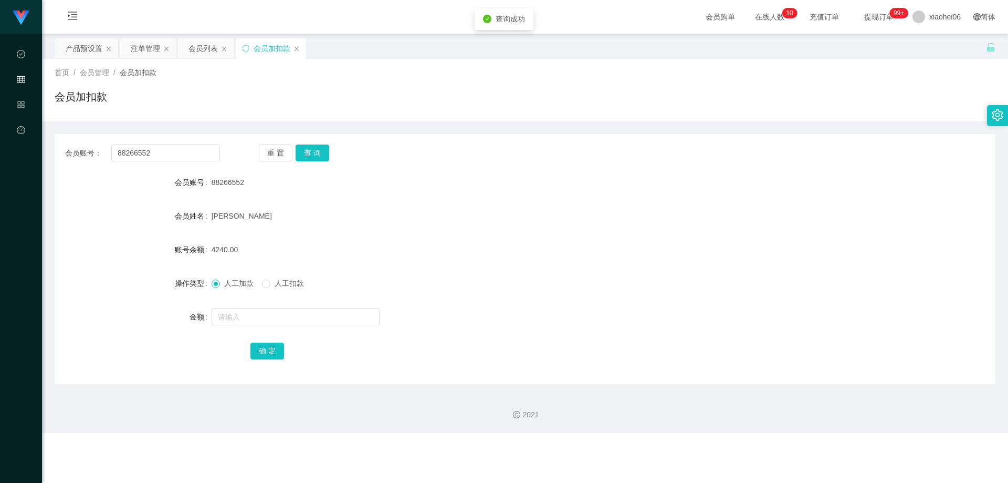
click at [254, 303] on form "会员账号 88266552 会员姓名 [PERSON_NAME] 账号余额 4240.00 操作类型 人工加款 人工扣款 金额 确 定" at bounding box center [525, 266] width 941 height 189
click at [260, 311] on input "text" at bounding box center [296, 316] width 168 height 17
type input "5000"
drag, startPoint x: 276, startPoint y: 355, endPoint x: 282, endPoint y: 349, distance: 8.9
click at [274, 328] on button "确 定" at bounding box center [267, 350] width 34 height 17
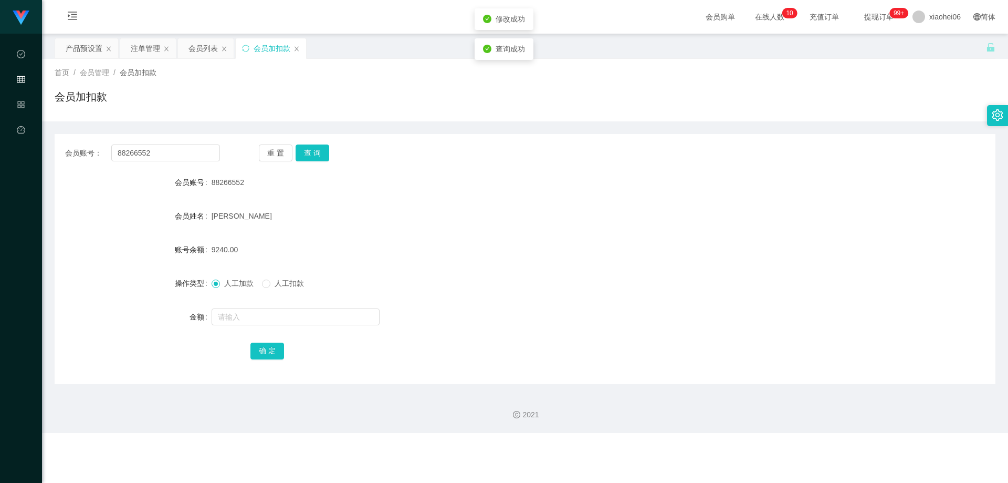
click at [547, 281] on div "人工加款 人工扣款" at bounding box center [486, 282] width 549 height 21
drag, startPoint x: 590, startPoint y: 182, endPoint x: 593, endPoint y: 172, distance: 10.6
click at [590, 182] on div "88266552" at bounding box center [486, 182] width 549 height 21
click at [83, 50] on div "产品预设置" at bounding box center [84, 48] width 37 height 20
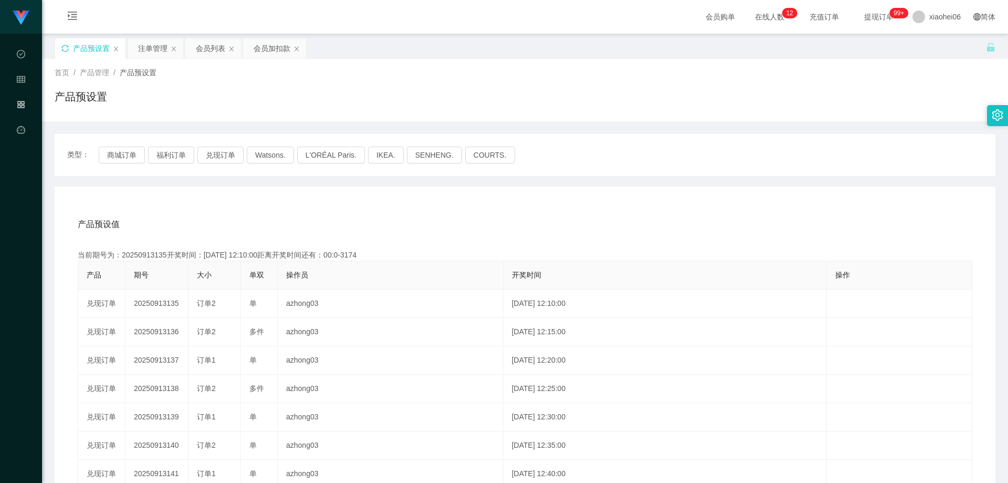
click at [234, 190] on div "产品预设值 添加期号 当前期号为：20250913135开奖时间：[DATE] 12:10:00距离开奖时间还有：00:0-3174 产品 期号 大小 单双 …" at bounding box center [525, 402] width 941 height 433
click at [174, 158] on button "福利订单" at bounding box center [171, 154] width 46 height 17
click at [244, 192] on div "产品预设值 添加期号 当前期号为：20250913135开奖时间：[DATE] 12:10:00距离开奖时间还有：00:0-3175 产品 期号 大小 单双 …" at bounding box center [525, 402] width 941 height 433
click at [247, 191] on div "产品预设值 添加期号 当前期号为：20250913146开奖时间：[DATE] 13:05:00距离开奖时间还有：02:02 产品 期号 大小 单双 操作员 …" at bounding box center [525, 402] width 941 height 433
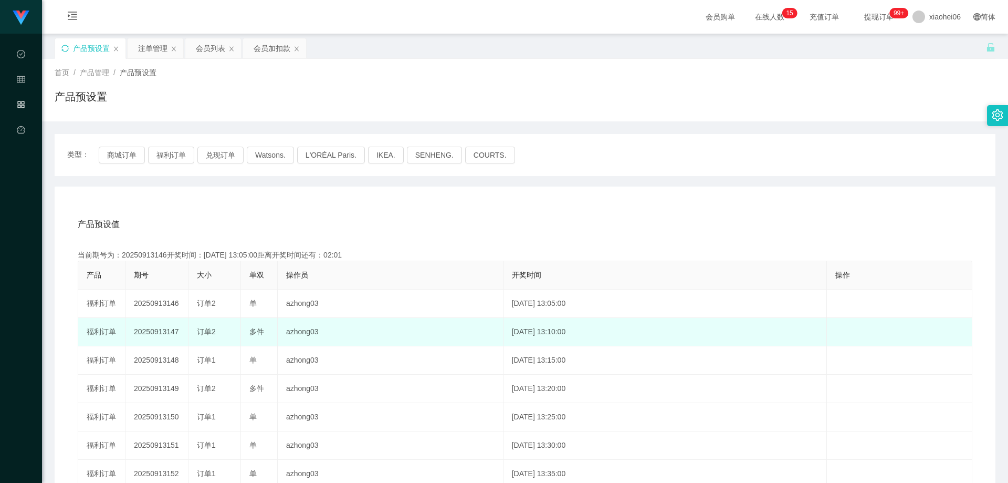
click at [164, 328] on td "20250913147" at bounding box center [156, 332] width 63 height 28
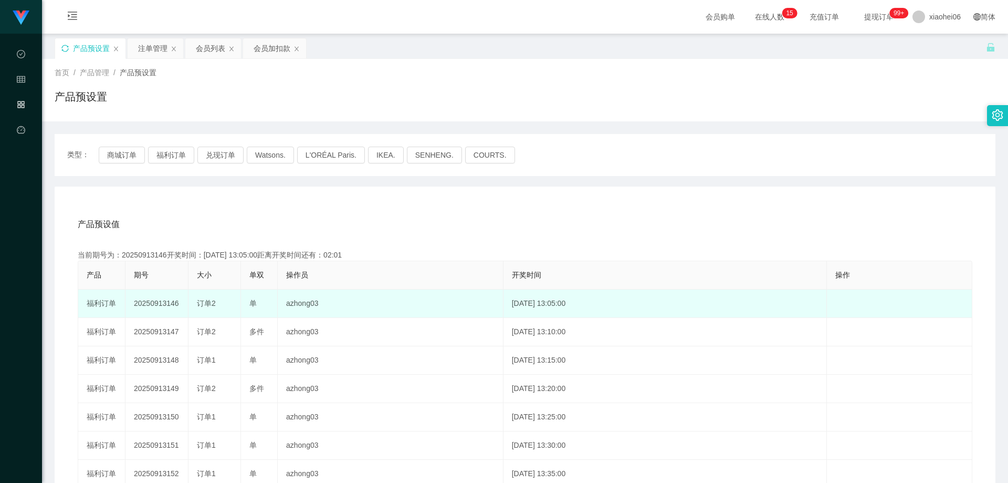
copy td "20250913147"
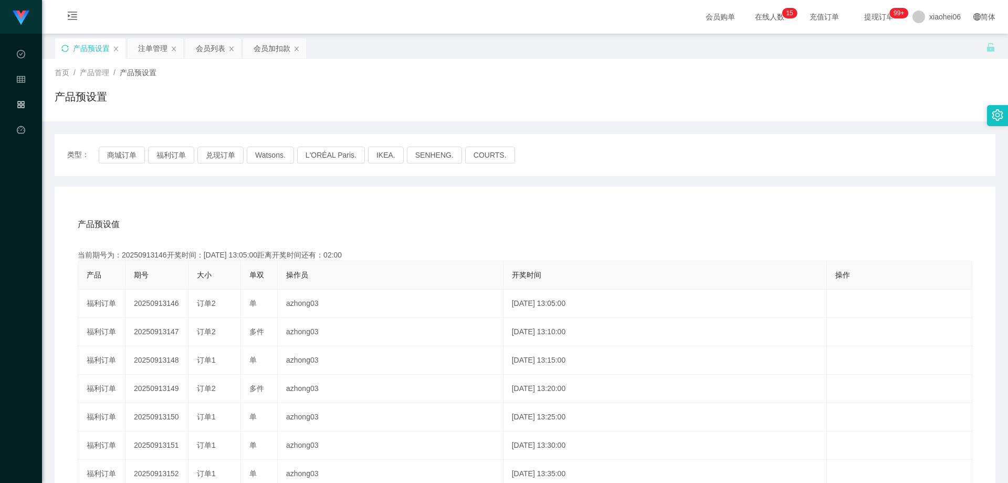
click at [592, 173] on div "类型： 商城订单 福利订单 兑现订单 Watsons. L'ORÉAL Paris. IKEA. [GEOGRAPHIC_DATA]. COURTS." at bounding box center [525, 155] width 941 height 42
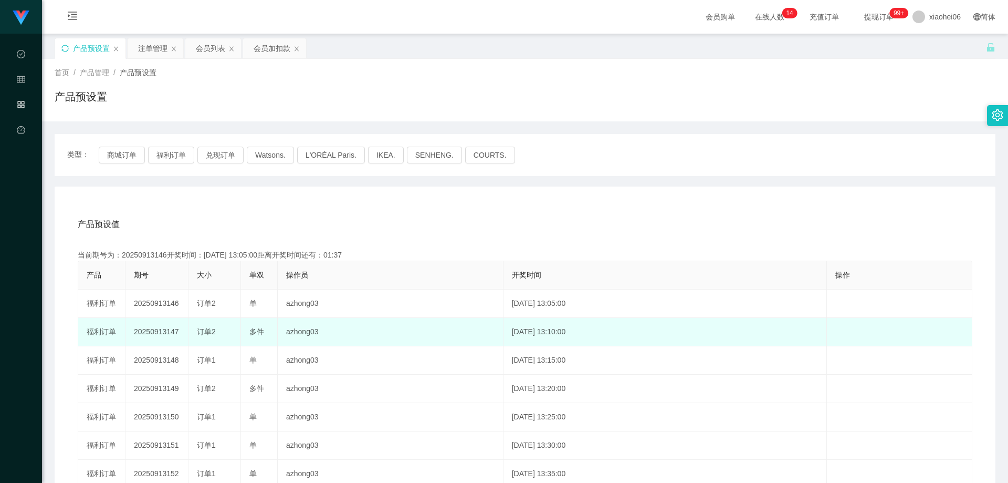
click at [162, 328] on td "20250913147" at bounding box center [156, 332] width 63 height 28
copy td "20250913147"
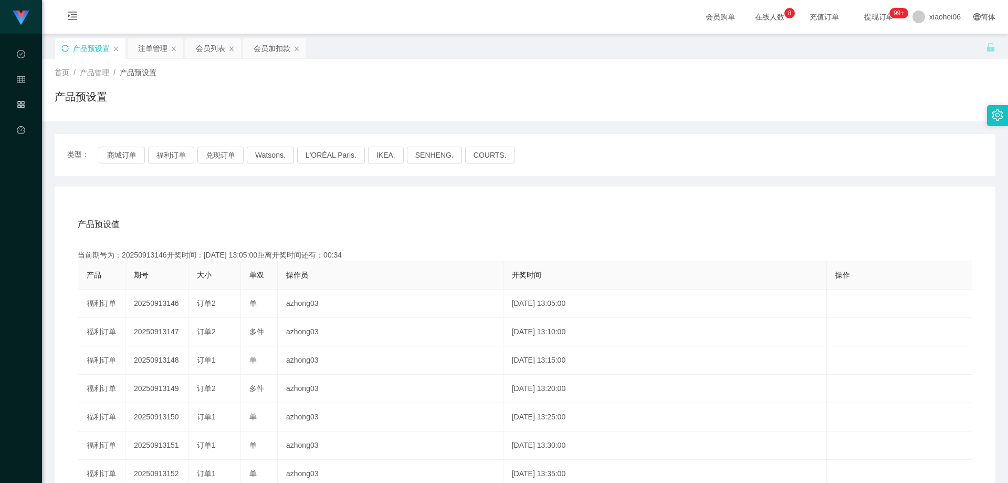
click at [443, 234] on div "产品预设值 添加期号" at bounding box center [525, 223] width 895 height 29
click at [463, 222] on div "产品预设值 添加期号" at bounding box center [525, 223] width 895 height 29
click at [156, 51] on div "注单管理" at bounding box center [152, 48] width 29 height 20
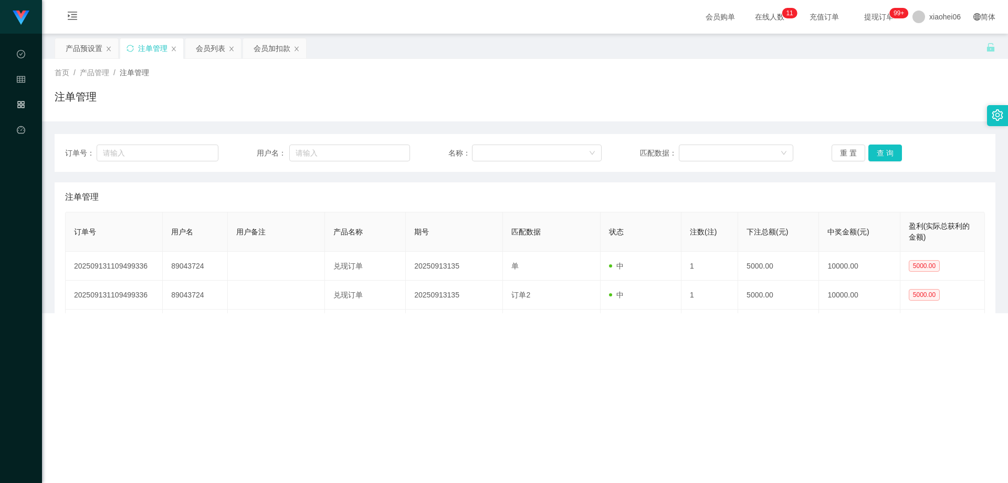
click at [540, 108] on div "注单管理" at bounding box center [525, 101] width 941 height 24
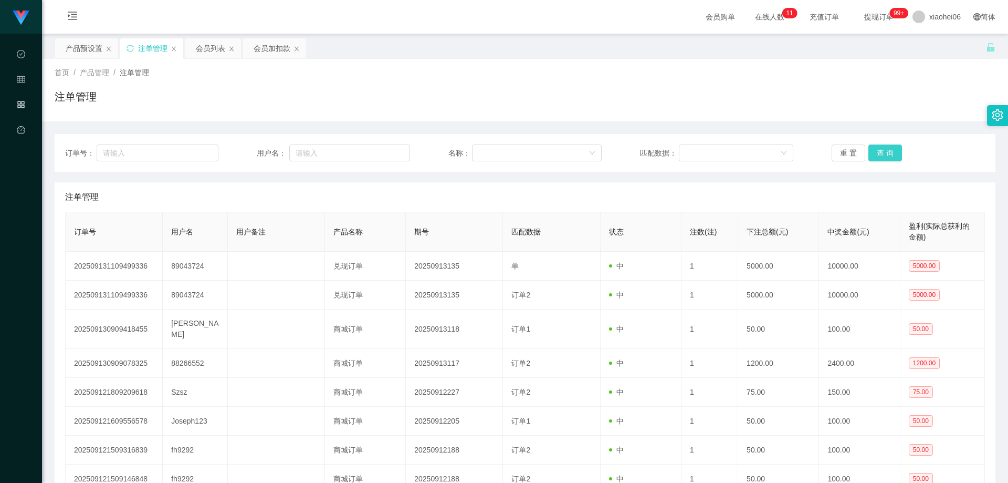
click at [668, 148] on button "查 询" at bounding box center [885, 152] width 34 height 17
click at [668, 147] on div "重 置 查 询" at bounding box center [908, 152] width 153 height 17
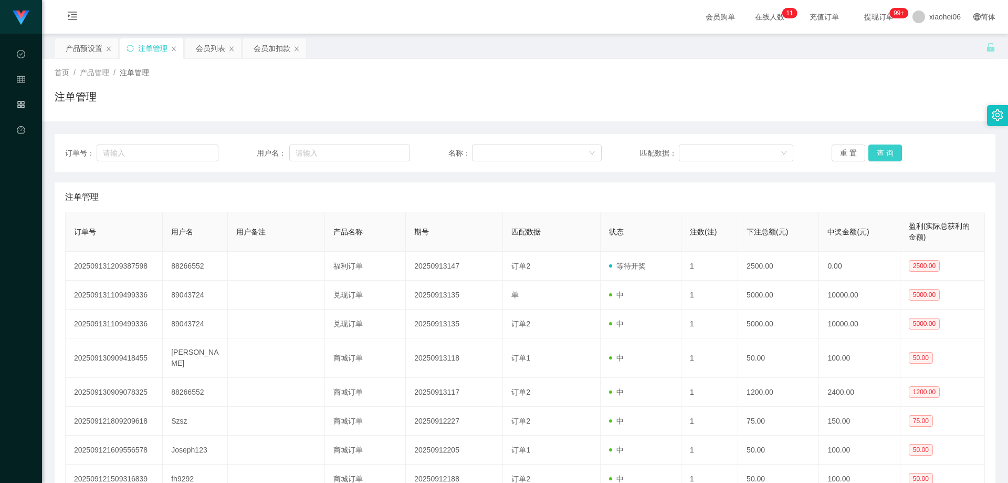
click at [668, 152] on button "查 询" at bounding box center [885, 152] width 34 height 17
click at [668, 152] on div "重 置 查 询" at bounding box center [908, 152] width 153 height 17
click at [668, 152] on button "查 询" at bounding box center [885, 152] width 34 height 17
click at [668, 150] on button "查 询" at bounding box center [885, 152] width 34 height 17
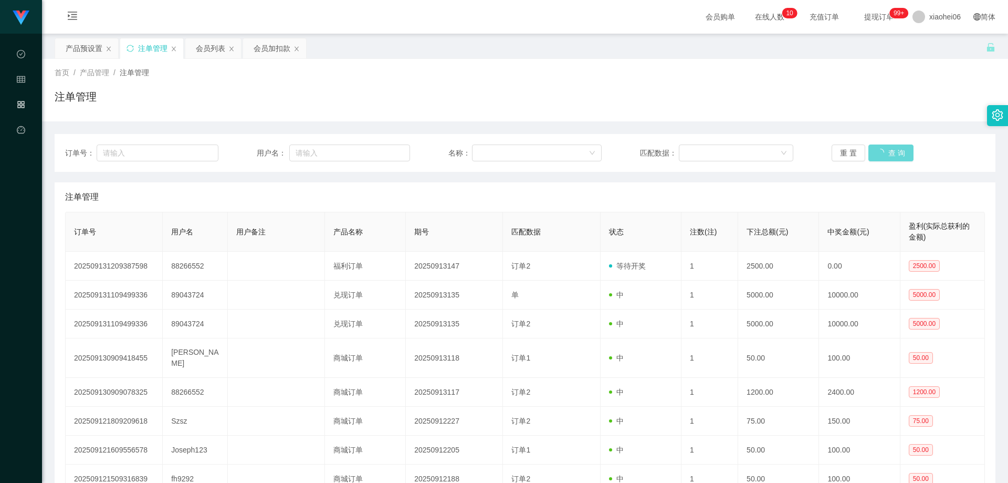
click at [668, 88] on div "首页 / 产品管理 / 注单管理 / 注单管理" at bounding box center [525, 90] width 941 height 46
click at [249, 102] on div "注单管理" at bounding box center [525, 101] width 941 height 24
click at [668, 153] on button "查 询" at bounding box center [885, 152] width 34 height 17
click at [583, 93] on div "注单管理" at bounding box center [525, 101] width 941 height 24
click at [268, 50] on div "会员加扣款" at bounding box center [272, 48] width 37 height 20
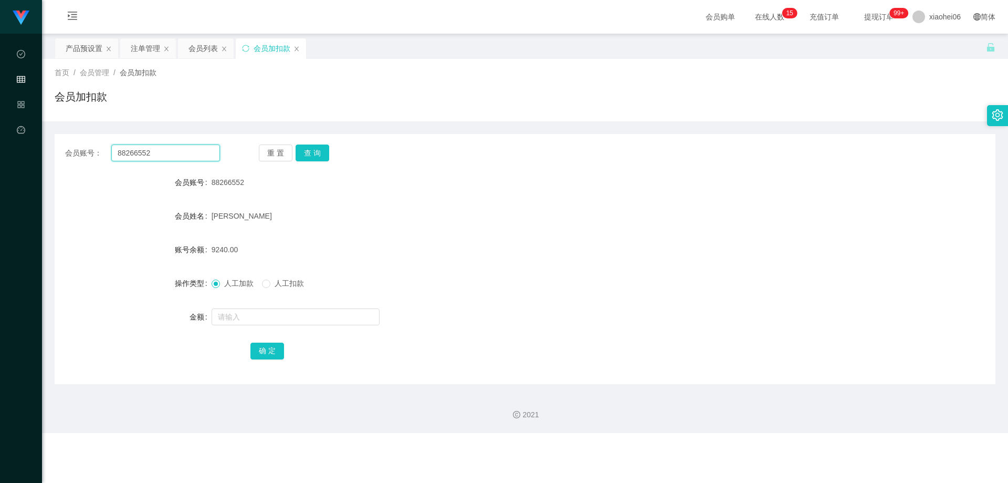
click at [165, 158] on input "88266552" at bounding box center [165, 152] width 109 height 17
paste input "Moo780"
type input "Moo780"
click at [315, 148] on button "查 询" at bounding box center [313, 152] width 34 height 17
click at [317, 190] on div "Moo780" at bounding box center [486, 182] width 549 height 21
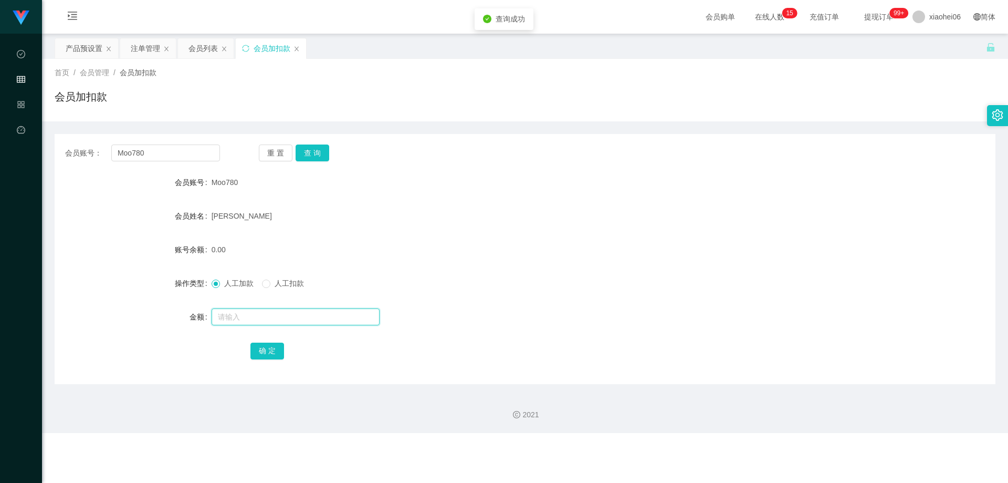
click at [253, 317] on input "text" at bounding box center [296, 316] width 168 height 17
type input "5000"
click at [277, 328] on button "确 定" at bounding box center [267, 350] width 34 height 17
click at [448, 281] on div "人工加款 人工扣款" at bounding box center [486, 282] width 549 height 21
click at [319, 152] on button "查 询" at bounding box center [313, 152] width 34 height 17
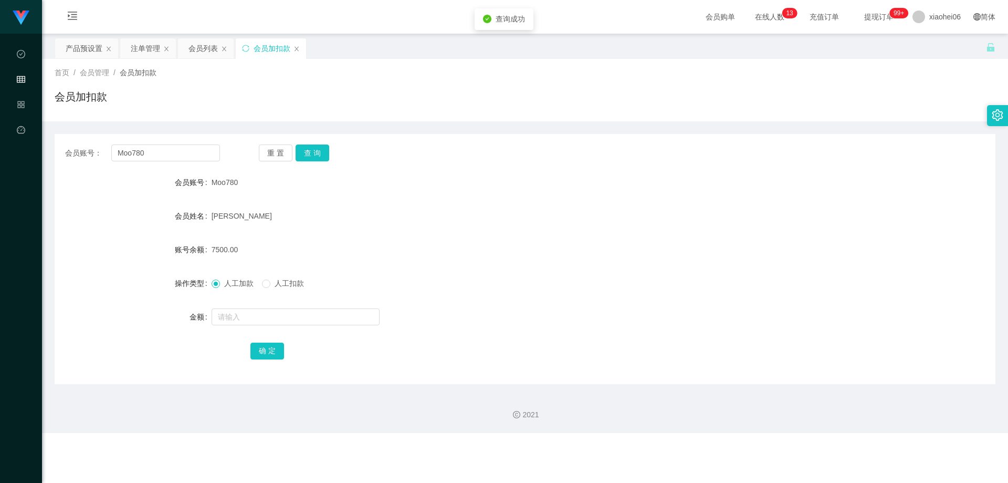
click at [375, 209] on div "[PERSON_NAME]" at bounding box center [486, 215] width 549 height 21
click at [376, 209] on div "[PERSON_NAME]" at bounding box center [486, 215] width 549 height 21
click at [581, 185] on div "Moo780" at bounding box center [486, 182] width 549 height 21
click at [421, 235] on form "会员账号 Moo780 会员姓名 [PERSON_NAME] sha 账号余额 7500.00 操作类型 人工加款 人工扣款 金额 确 定" at bounding box center [525, 266] width 941 height 189
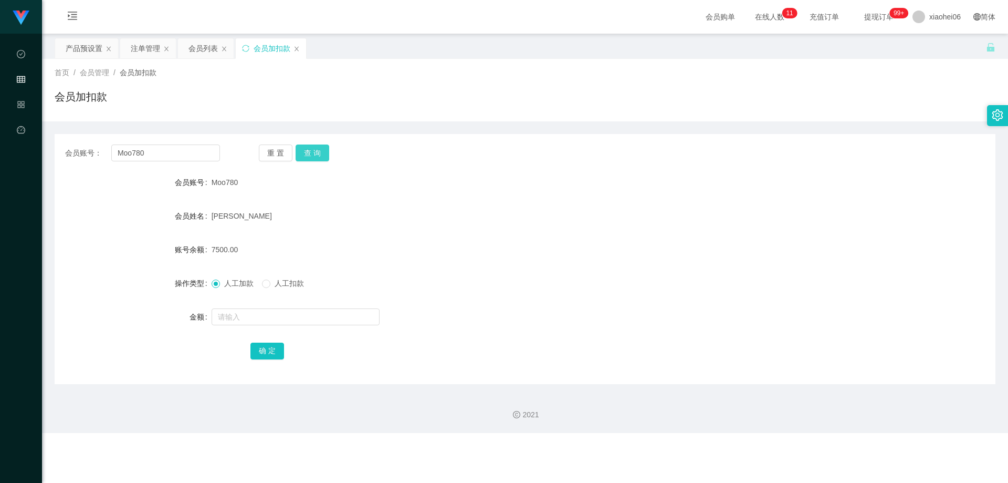
click at [312, 151] on button "查 询" at bounding box center [313, 152] width 34 height 17
click at [360, 195] on form "会员账号 Moo780 会员姓名 [PERSON_NAME] sha 账号余额 7500.00 操作类型 人工加款 人工扣款 金额 确 定" at bounding box center [525, 266] width 941 height 189
click at [359, 193] on form "会员账号 Moo780 会员姓名 [PERSON_NAME] sha 账号余额 7500.00 操作类型 人工加款 人工扣款 金额 确 定" at bounding box center [525, 266] width 941 height 189
click at [344, 176] on div "Moo780" at bounding box center [486, 182] width 549 height 21
click at [166, 152] on input "Moo780" at bounding box center [165, 152] width 109 height 17
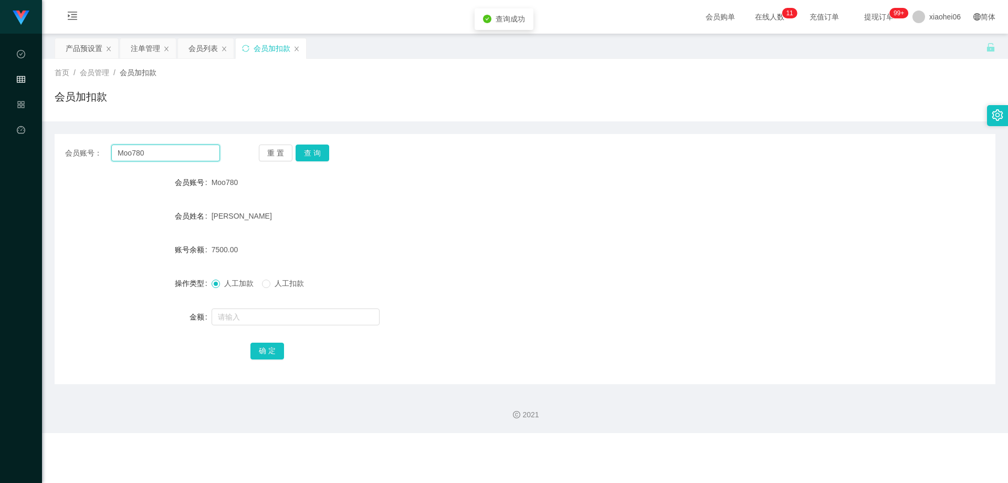
click at [166, 152] on input "Moo780" at bounding box center [165, 152] width 109 height 17
click at [390, 196] on form "会员账号 Moo780 会员姓名 [PERSON_NAME] sha 账号余额 7500.00 操作类型 人工加款 人工扣款 金额 确 定" at bounding box center [525, 266] width 941 height 189
click at [413, 110] on div "会员加扣款" at bounding box center [525, 101] width 941 height 24
click at [93, 50] on div "产品预设置" at bounding box center [84, 48] width 37 height 20
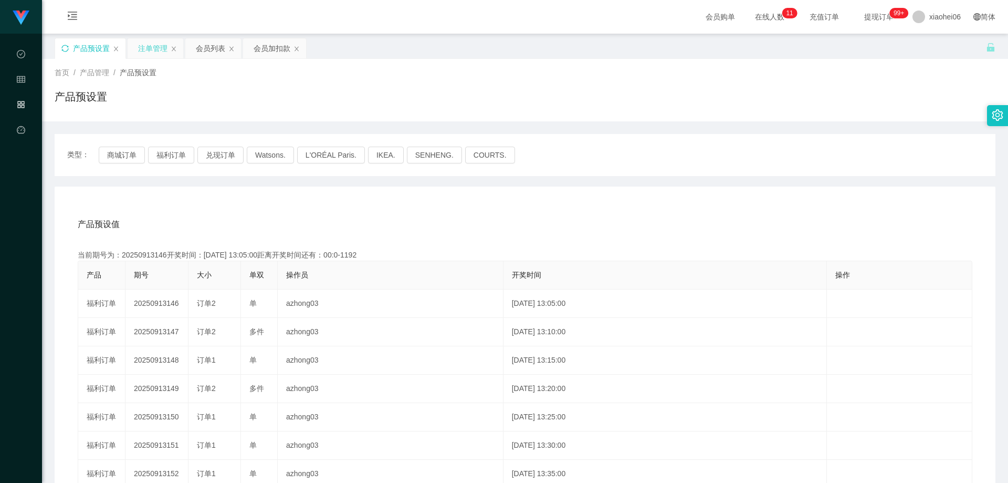
click at [148, 53] on div "注单管理" at bounding box center [152, 48] width 29 height 20
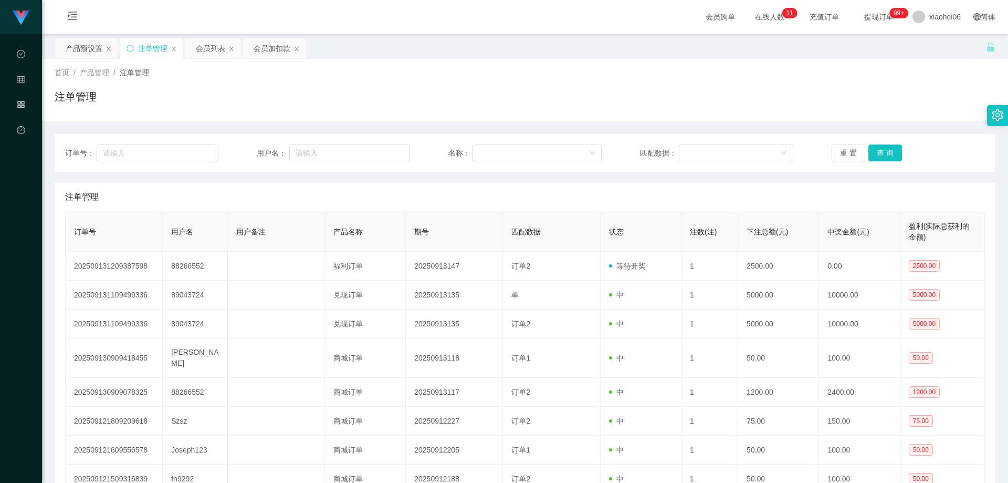
click at [217, 231] on th "用户名" at bounding box center [195, 231] width 65 height 39
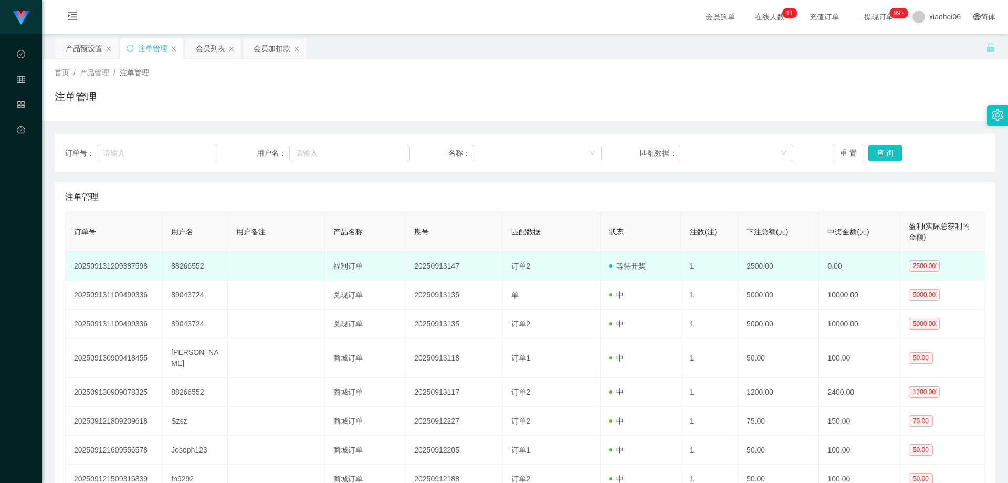
click at [198, 266] on td "88266552" at bounding box center [195, 265] width 65 height 29
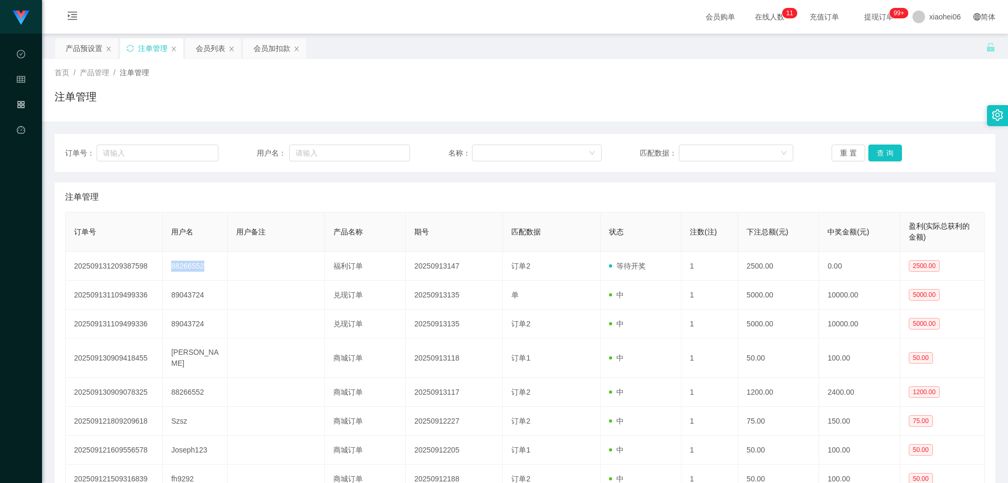
copy td "88266552"
click at [668, 148] on button "查 询" at bounding box center [885, 152] width 34 height 17
click at [651, 105] on div "注单管理" at bounding box center [525, 101] width 941 height 24
click at [258, 46] on div "会员加扣款" at bounding box center [272, 48] width 37 height 20
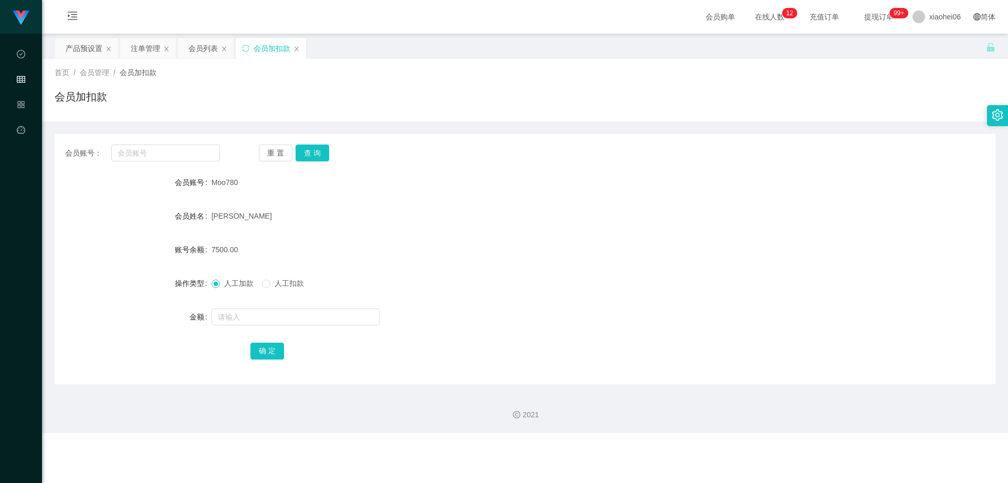
click at [228, 245] on span "7500.00" at bounding box center [225, 249] width 27 height 8
click at [189, 144] on input "text" at bounding box center [165, 152] width 109 height 17
paste input "88266552"
type input "88266552"
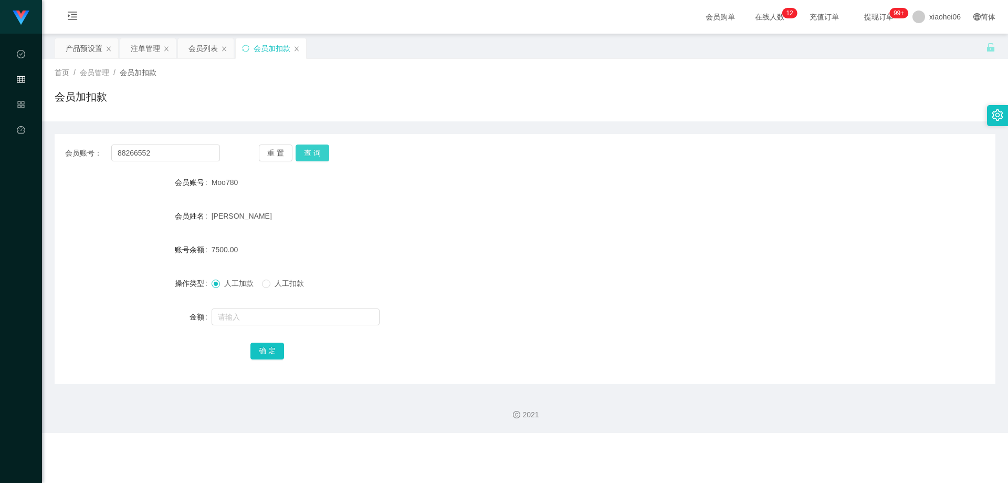
click at [319, 149] on button "查 询" at bounding box center [313, 152] width 34 height 17
click at [355, 217] on div "[PERSON_NAME]" at bounding box center [486, 215] width 549 height 21
click at [249, 247] on div "11740.00" at bounding box center [486, 249] width 549 height 21
click at [328, 317] on input "text" at bounding box center [296, 316] width 168 height 17
type input "v3000+1200+5000+2500"
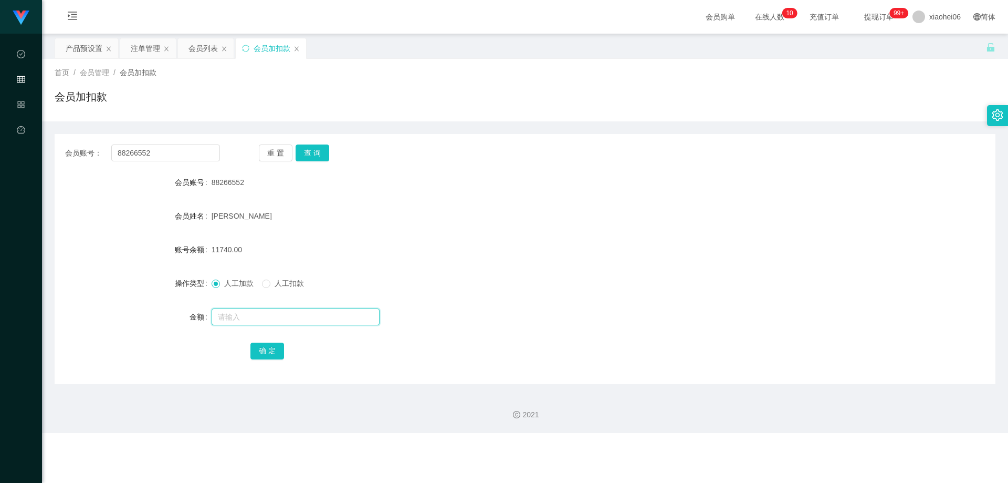
paste input "88266552"
type input "88266552"
click at [522, 253] on div "11740.00" at bounding box center [486, 249] width 549 height 21
